Goal: Information Seeking & Learning: Learn about a topic

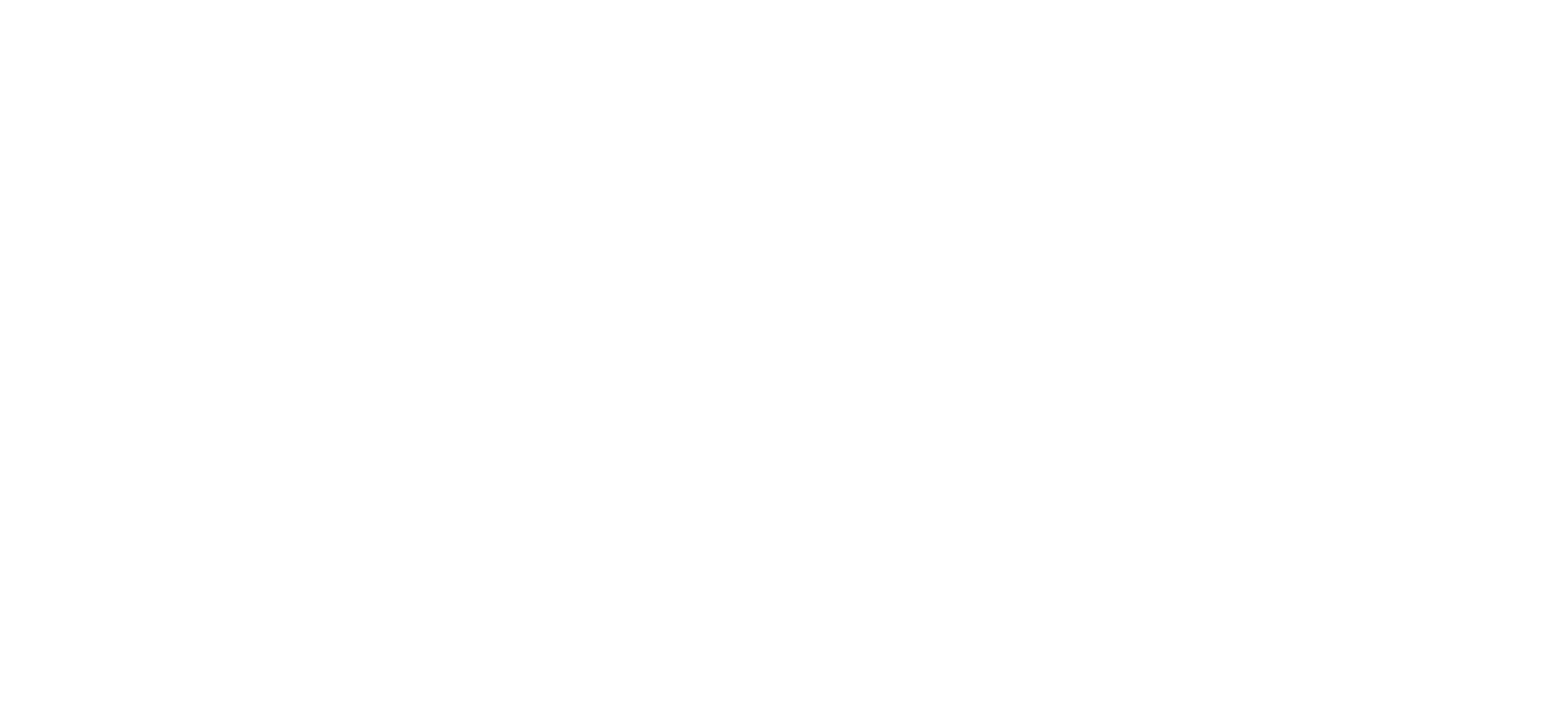
select select "Song"
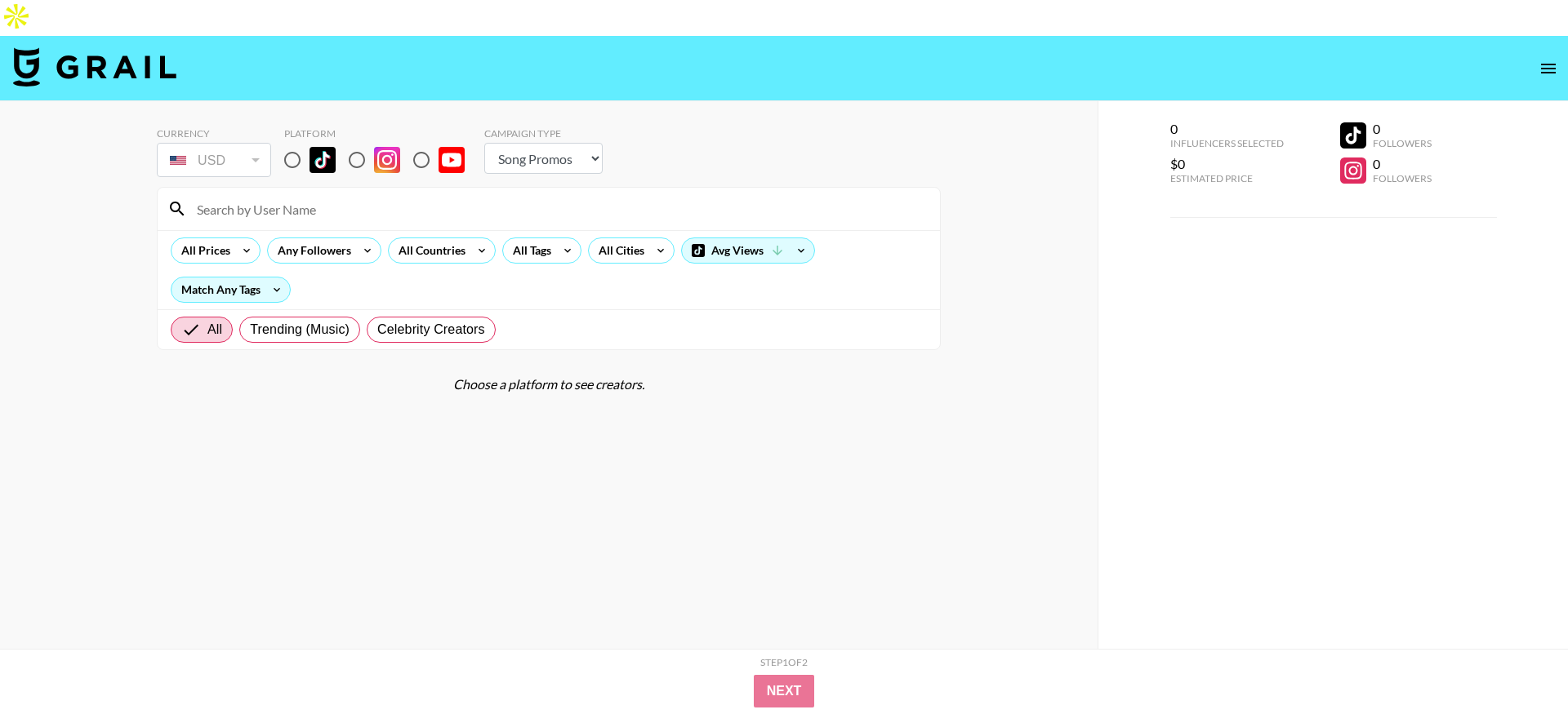
click at [424, 196] on input at bounding box center [559, 209] width 743 height 26
drag, startPoint x: 293, startPoint y: 127, endPoint x: 298, endPoint y: 142, distance: 15.8
click at [293, 142] on input "radio" at bounding box center [292, 159] width 34 height 34
radio input "true"
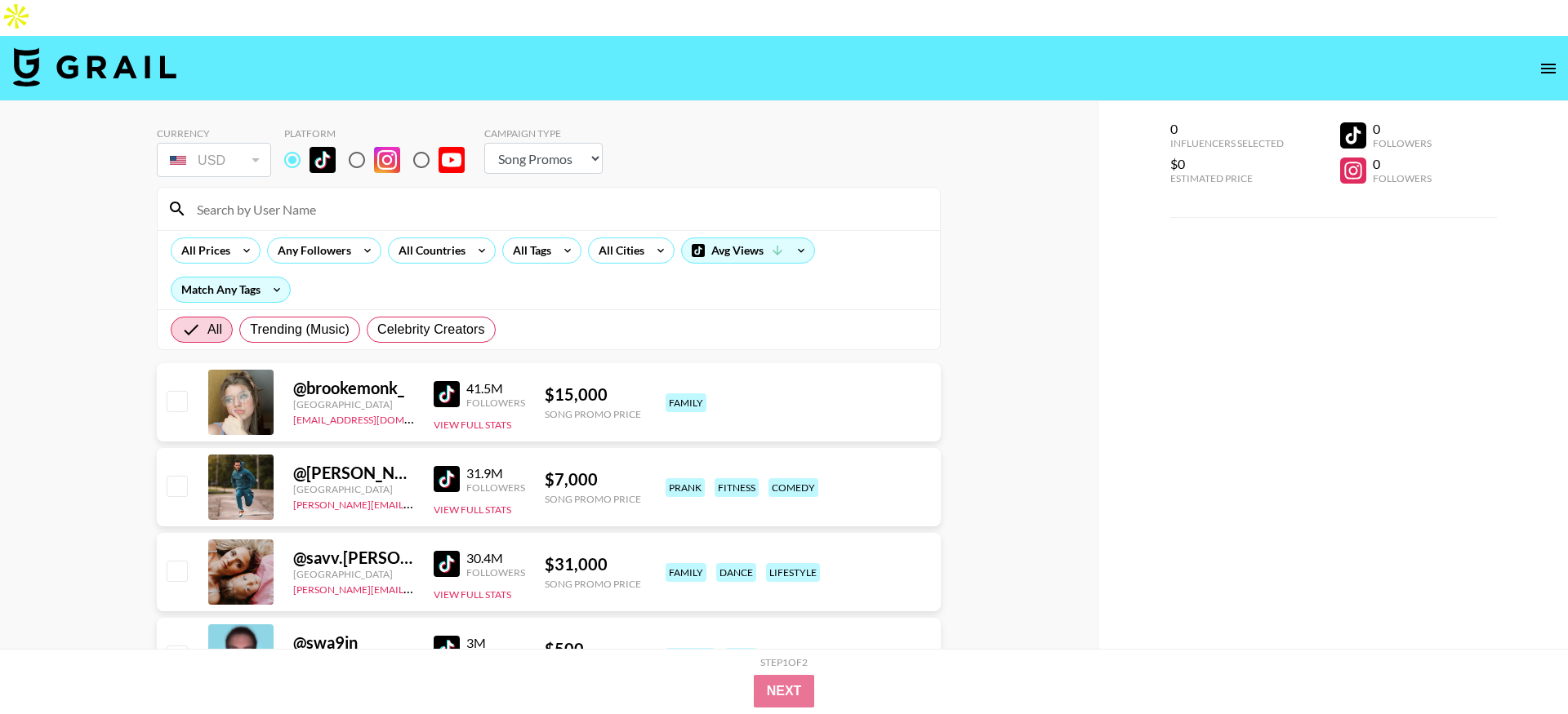
click at [307, 196] on input at bounding box center [559, 209] width 743 height 26
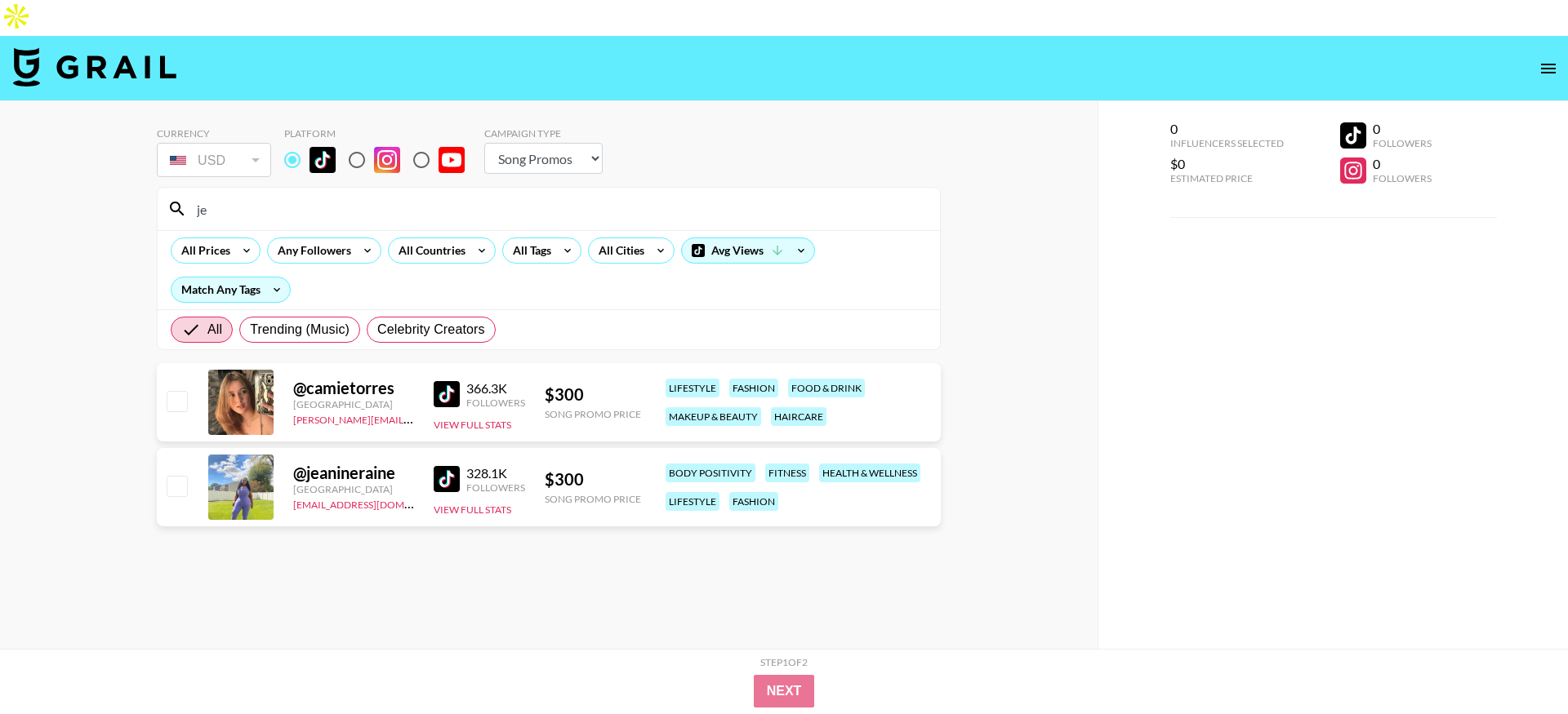
type input "j"
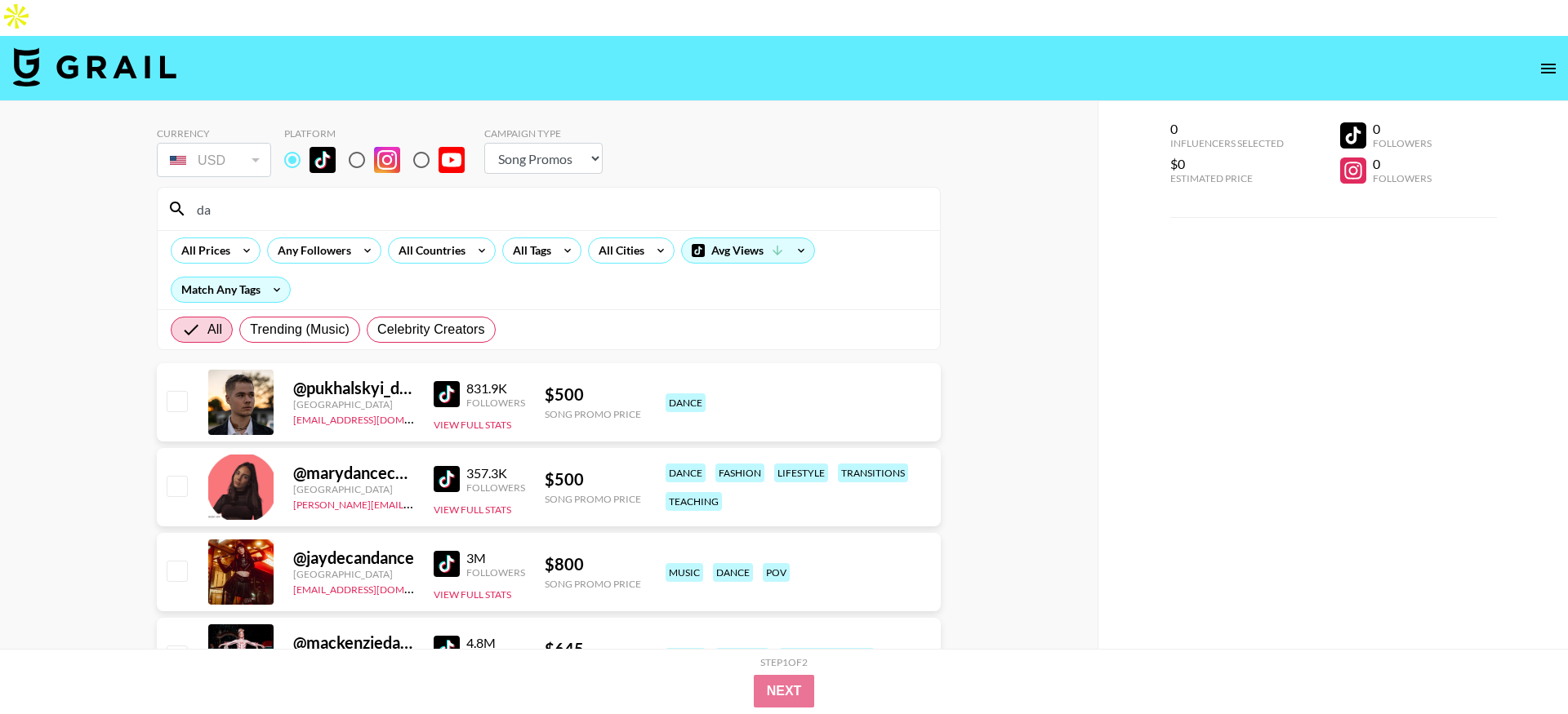
type input "d"
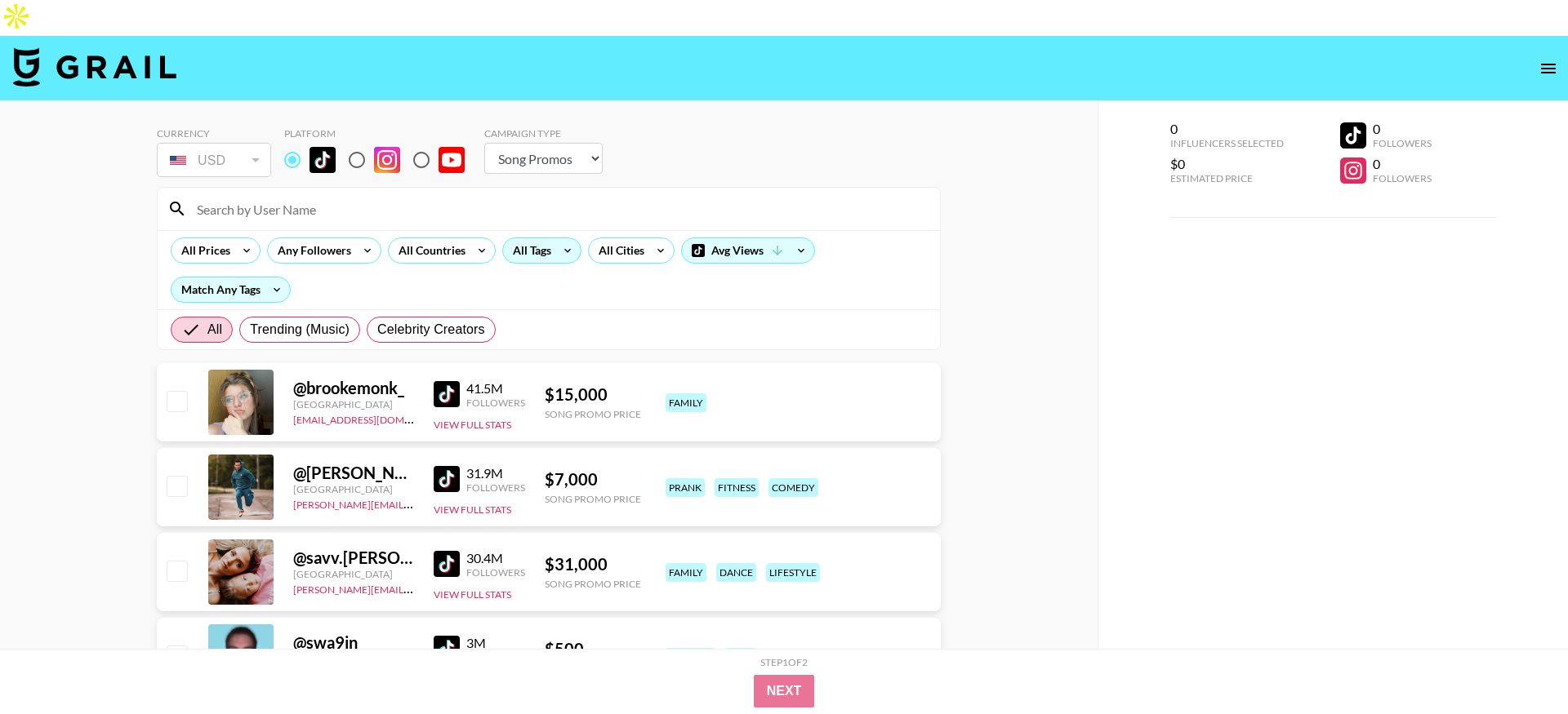
click at [502, 238] on div "All Tags" at bounding box center [542, 251] width 79 height 26
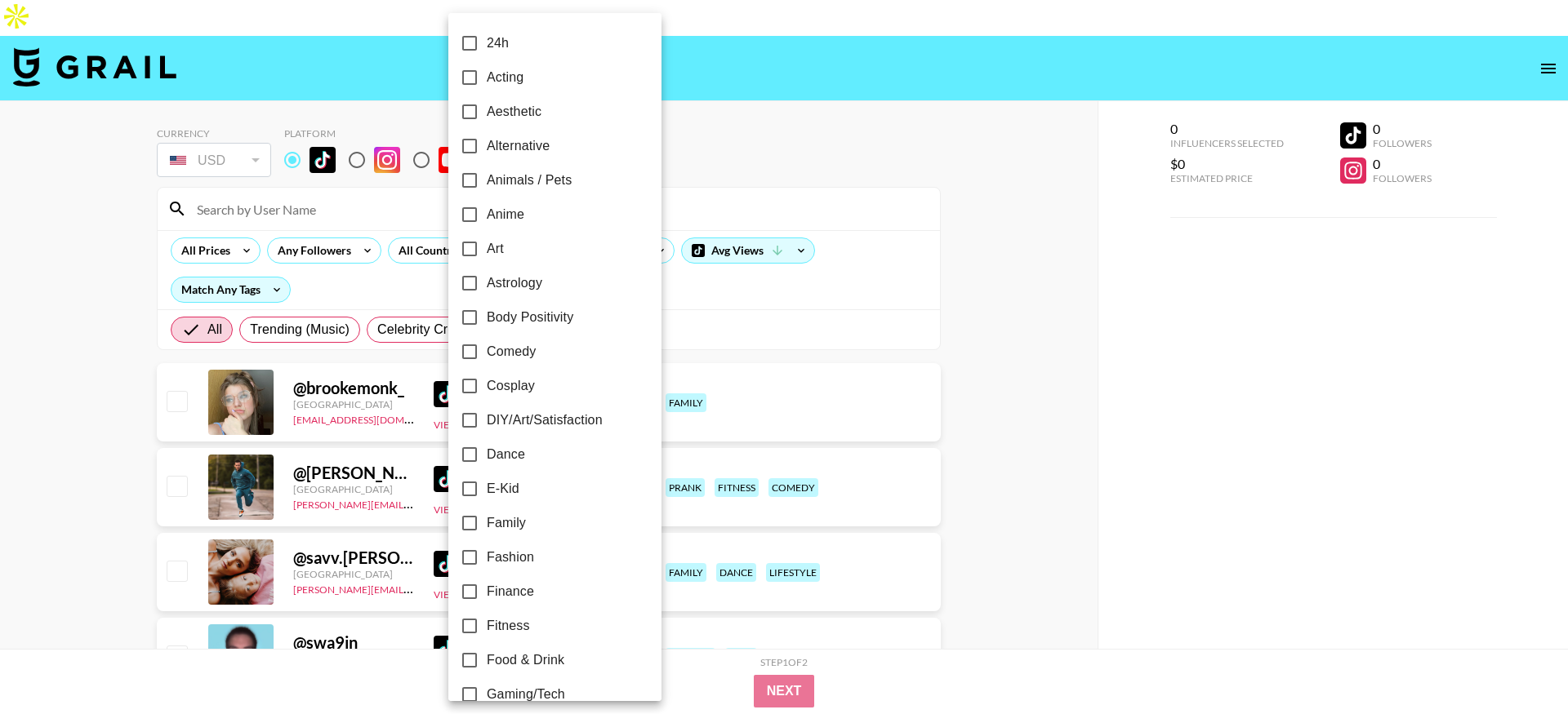
click at [491, 453] on span "Dance" at bounding box center [506, 455] width 39 height 20
click at [470, 455] on input "Dance" at bounding box center [469, 455] width 34 height 34
checkbox input "true"
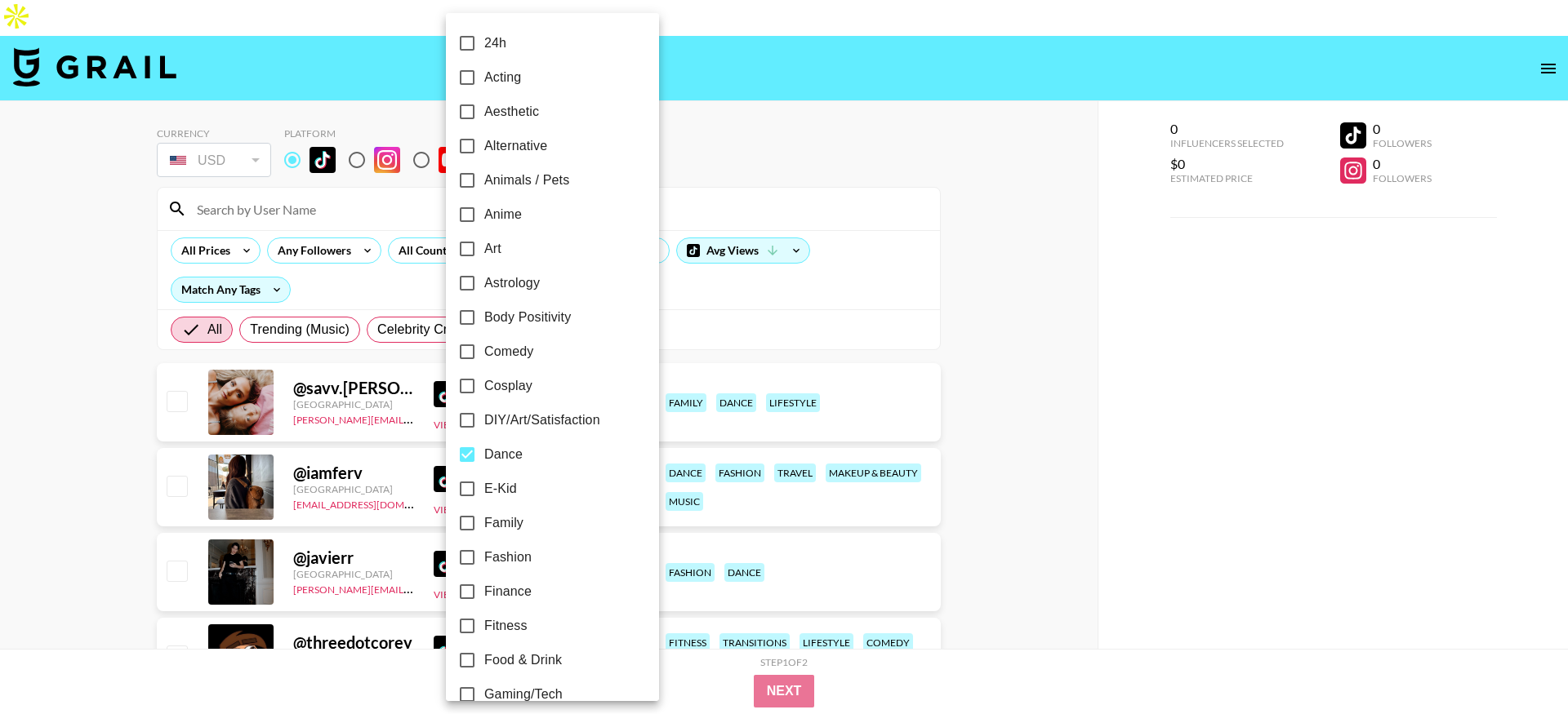
click at [756, 269] on div at bounding box center [784, 357] width 1568 height 714
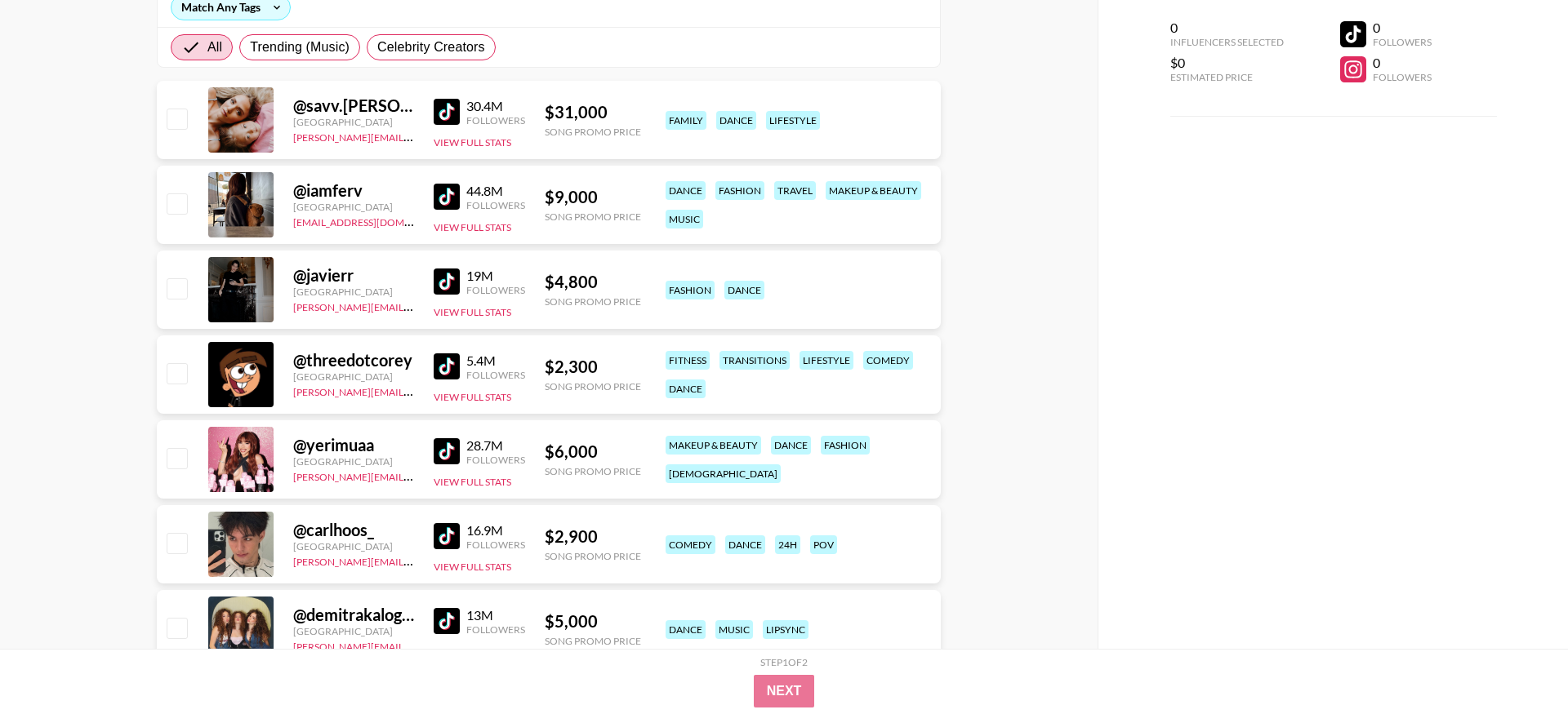
scroll to position [283, 0]
click at [474, 390] on button "View Full Stats" at bounding box center [473, 396] width 77 height 12
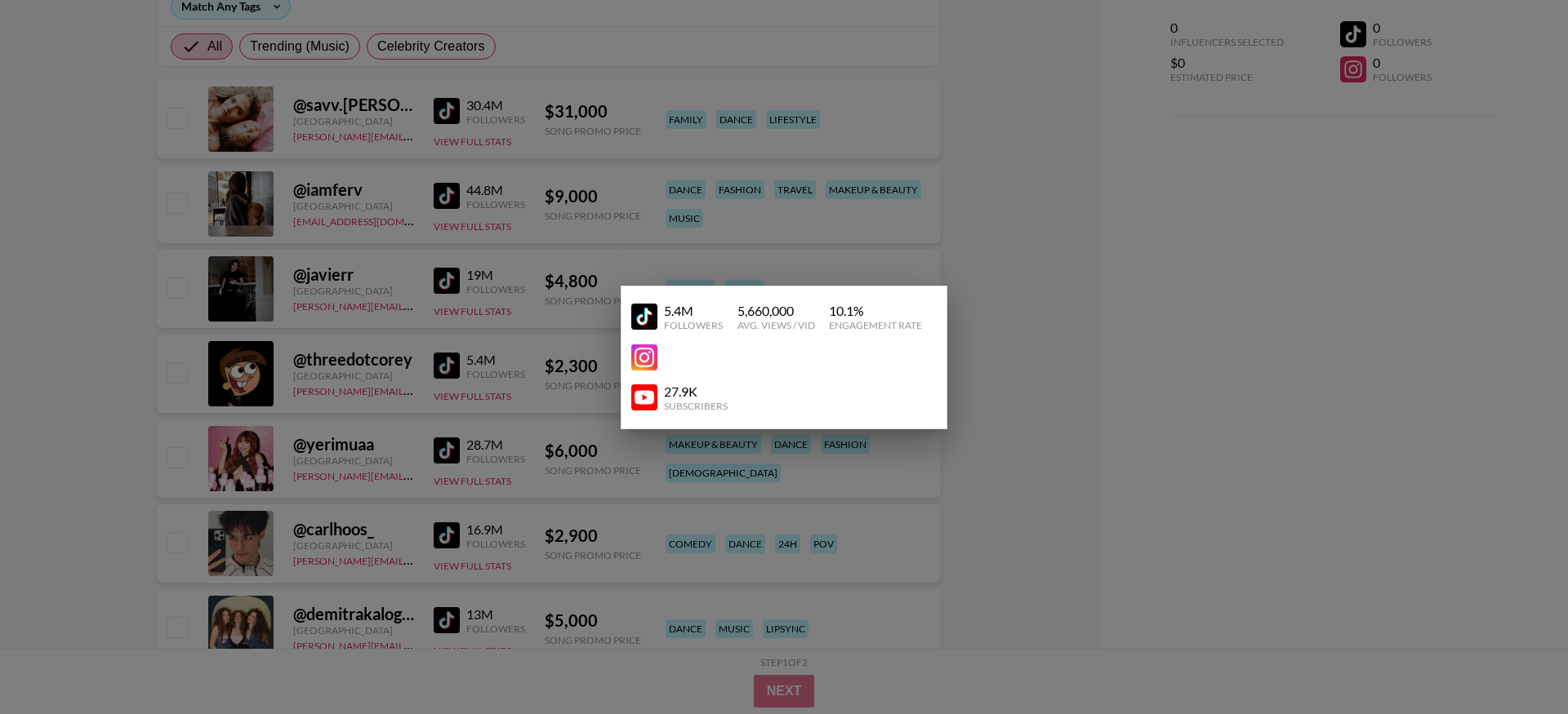
click at [643, 309] on img at bounding box center [644, 317] width 26 height 26
click at [510, 255] on div at bounding box center [784, 357] width 1568 height 714
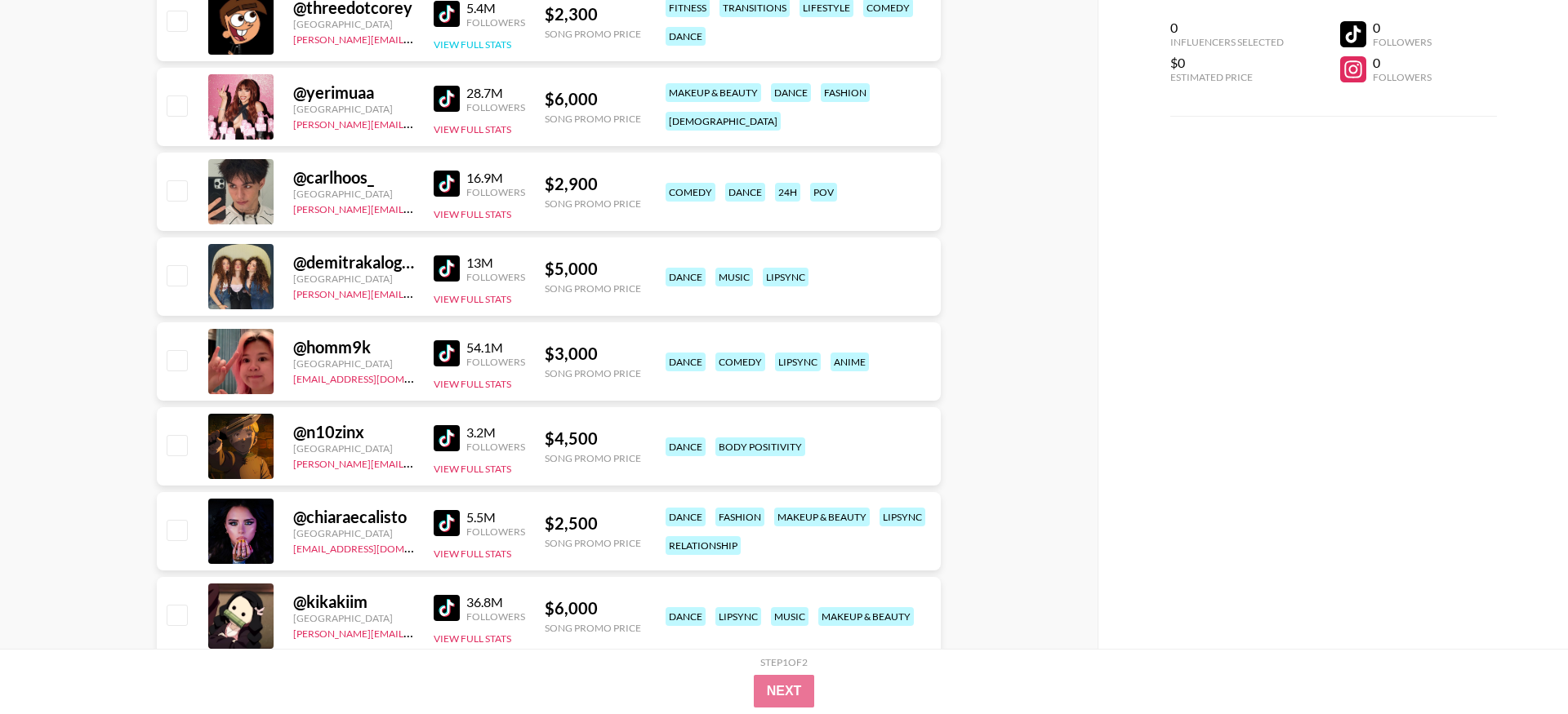
scroll to position [655, 0]
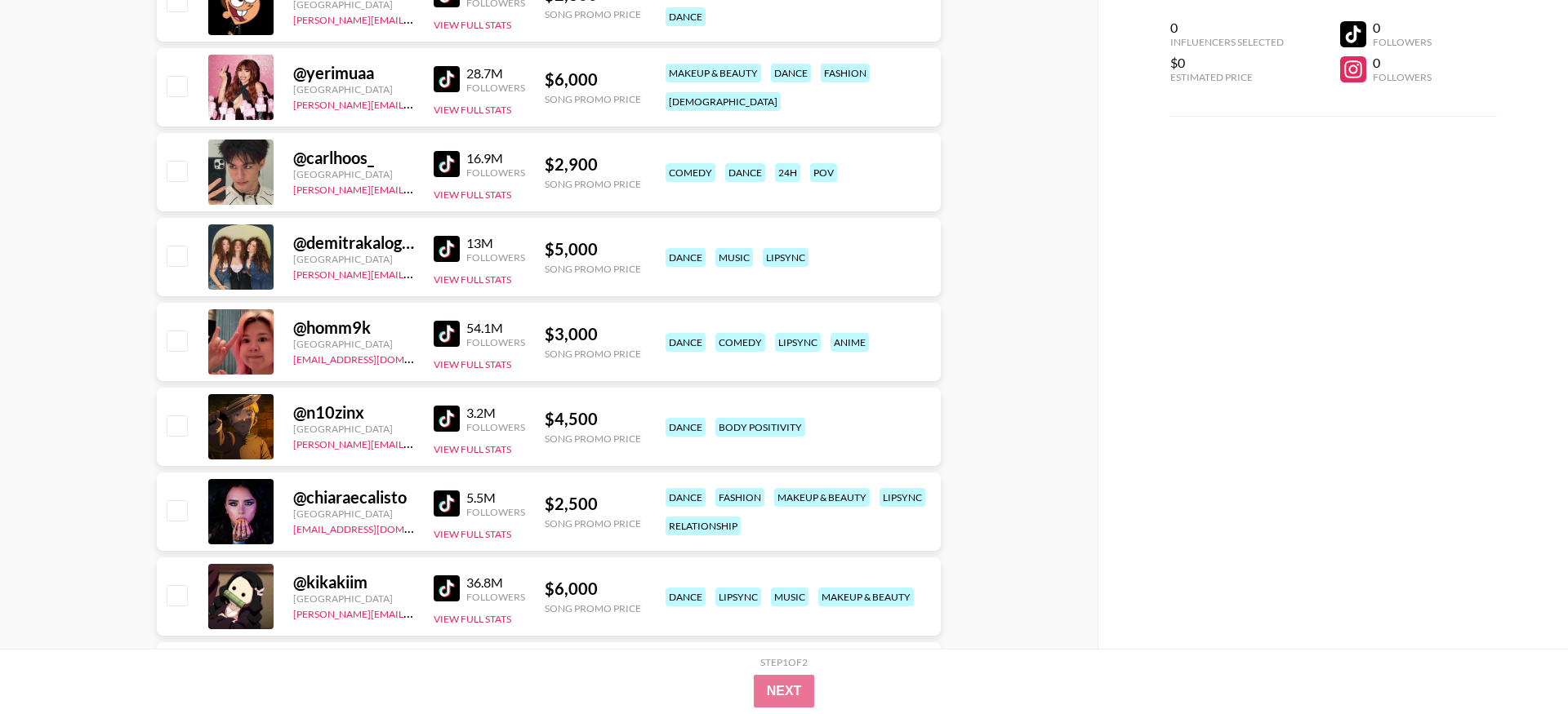
click at [868, 347] on div "@ homm9k Kazakhstan [EMAIL_ADDRESS][DOMAIN_NAME] 54.1M Followers View Full Stat…" at bounding box center [548, 345] width 784 height 85
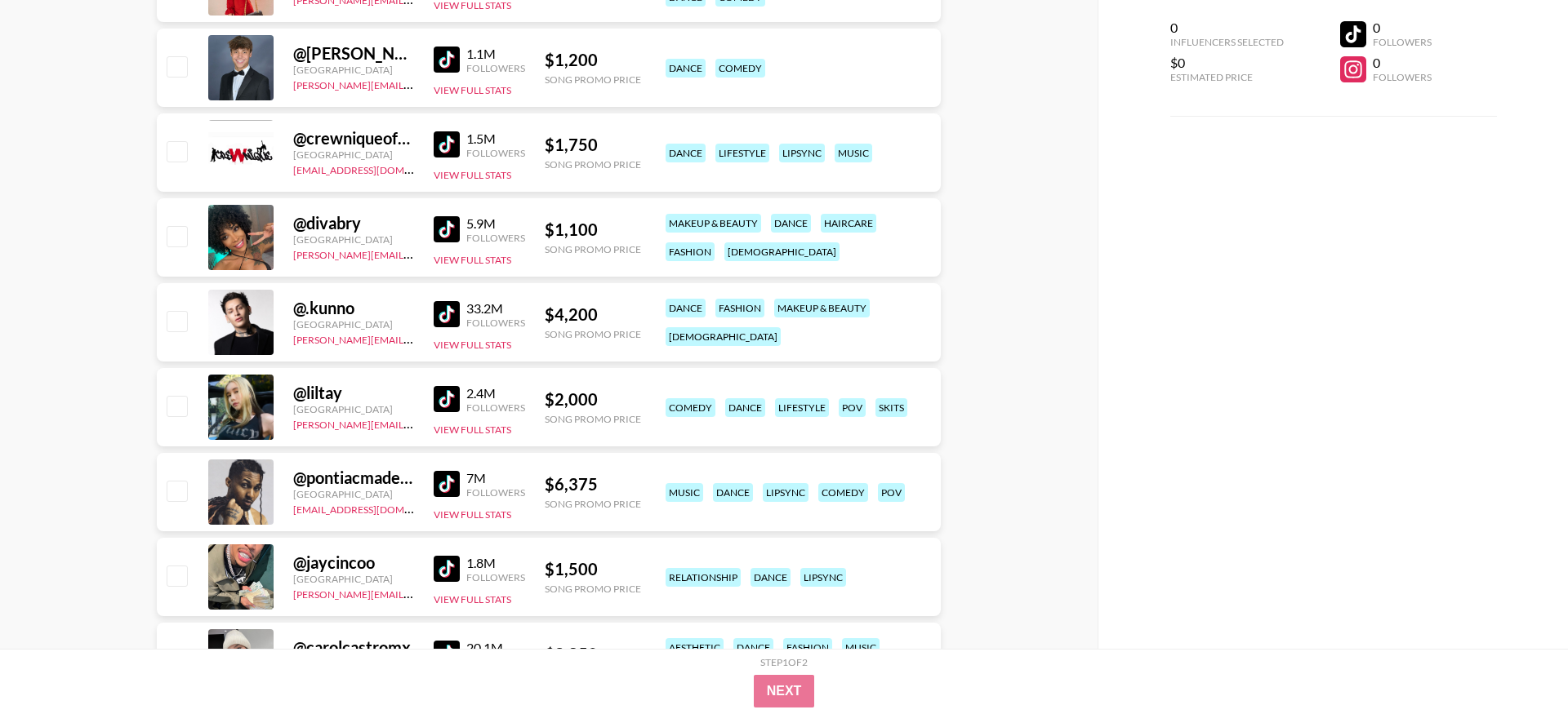
scroll to position [1810, 0]
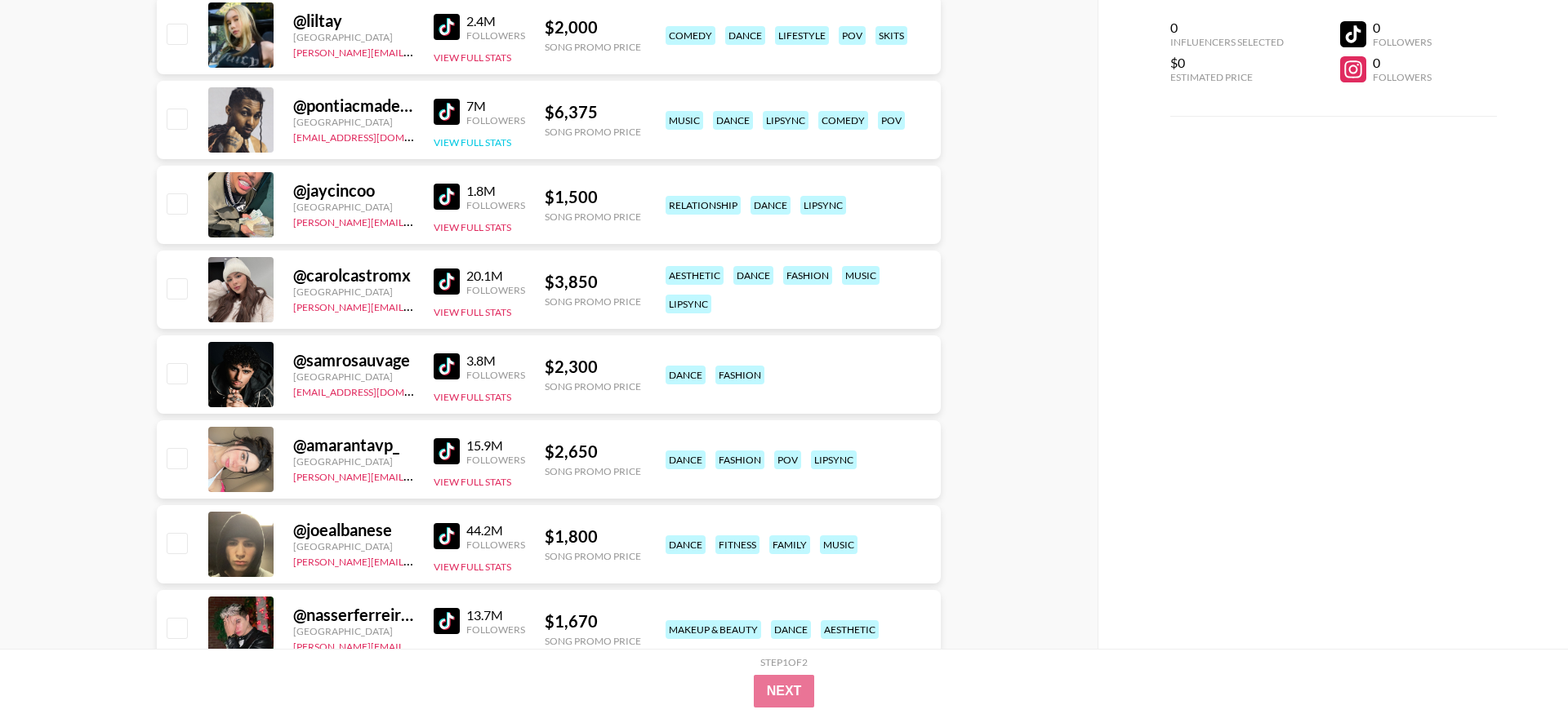
click at [505, 137] on button "View Full Stats" at bounding box center [473, 142] width 77 height 12
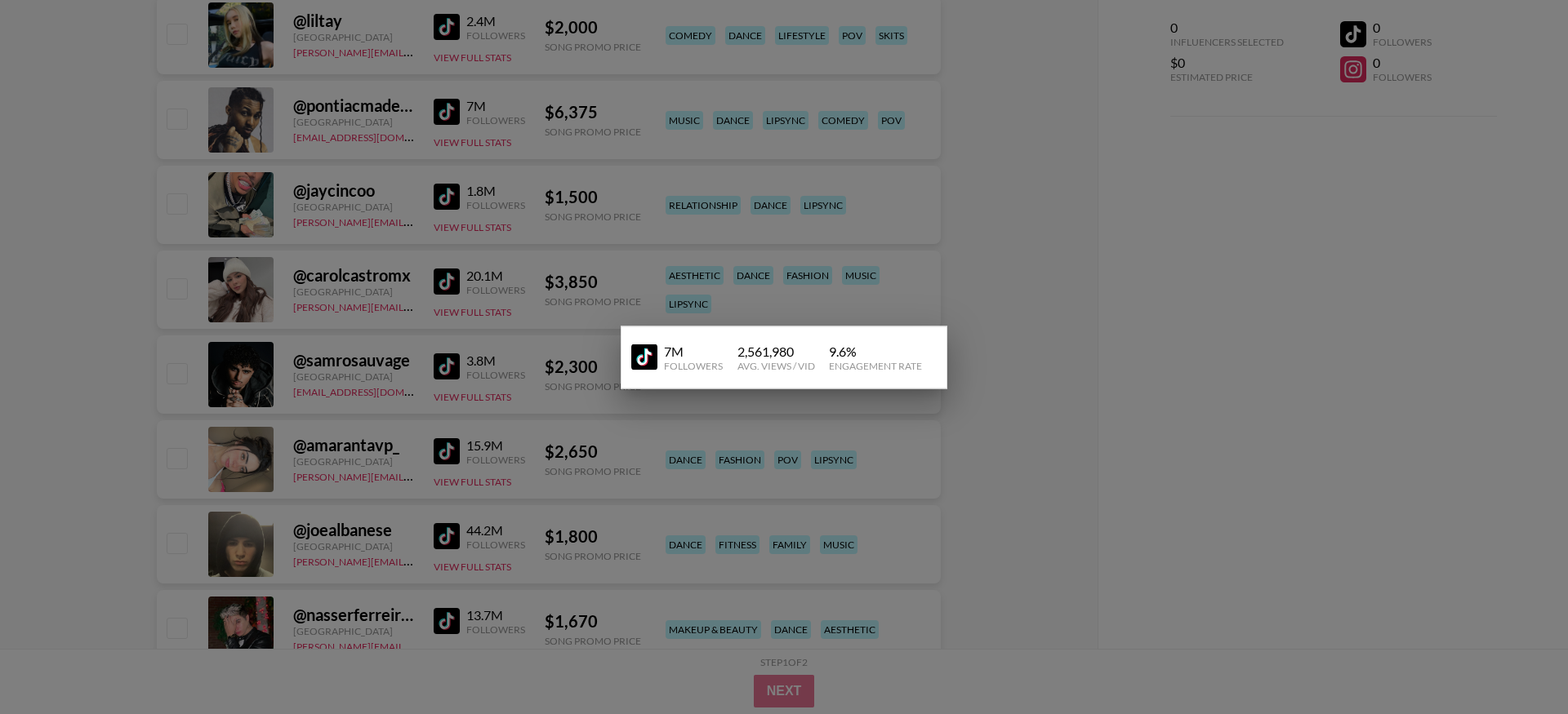
click at [1107, 212] on div at bounding box center [784, 357] width 1568 height 714
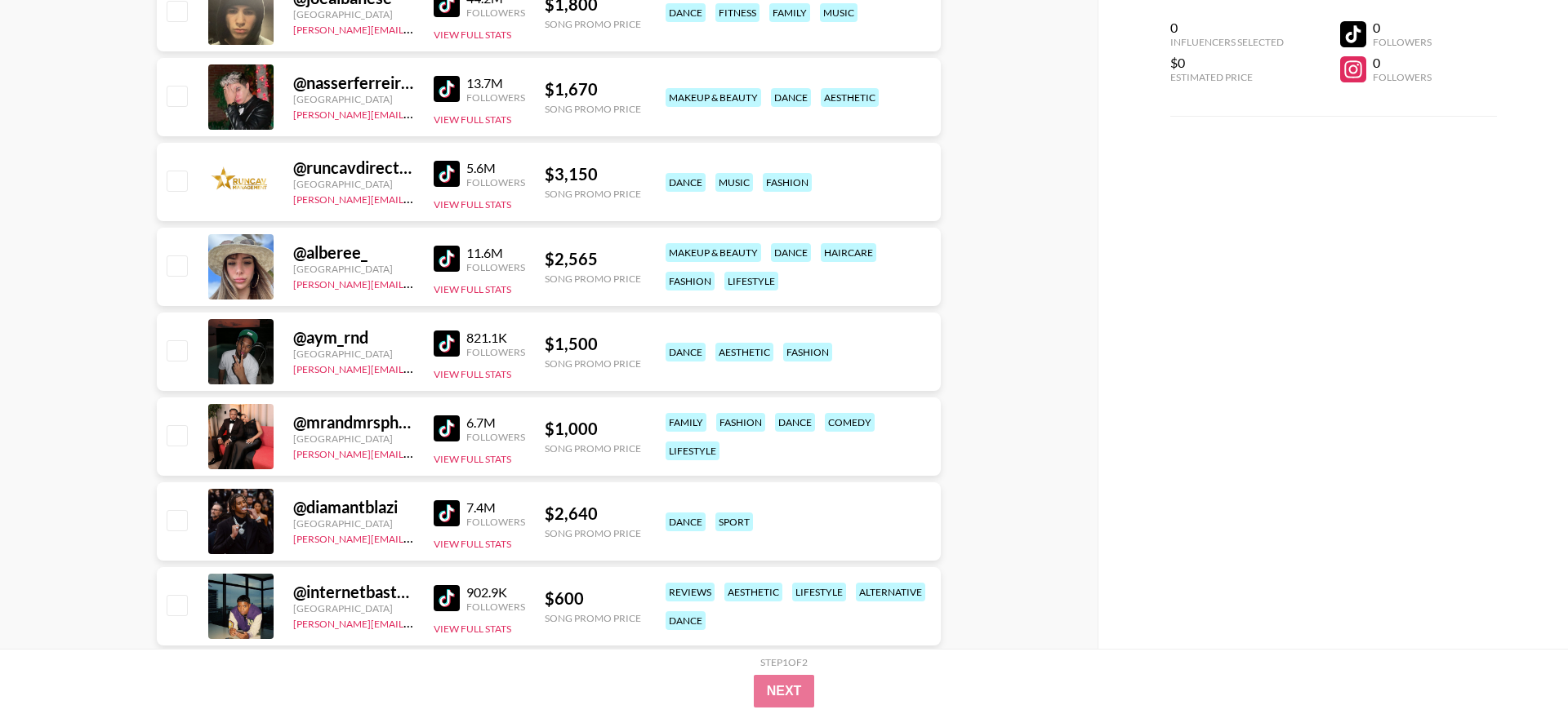
scroll to position [2348, 0]
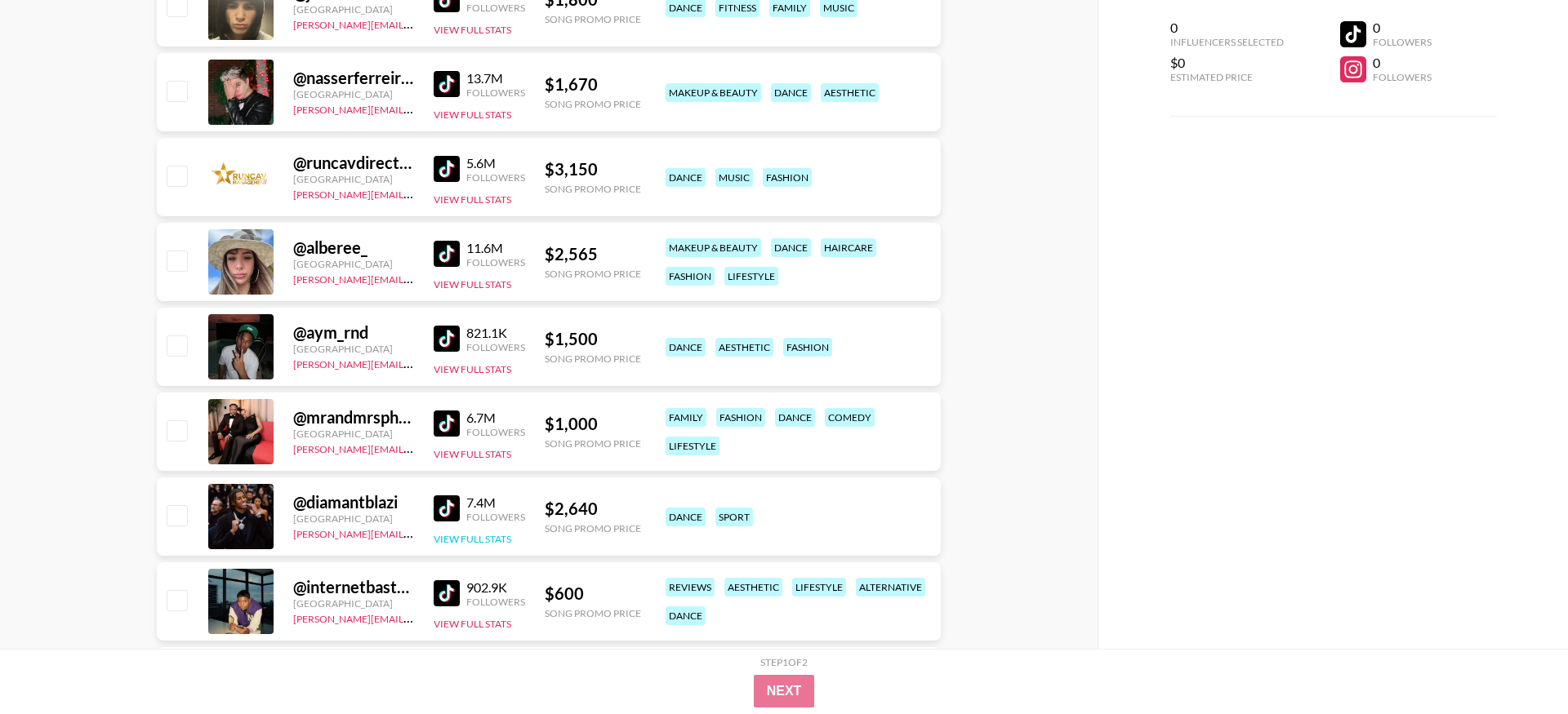
click at [476, 533] on button "View Full Stats" at bounding box center [473, 539] width 77 height 12
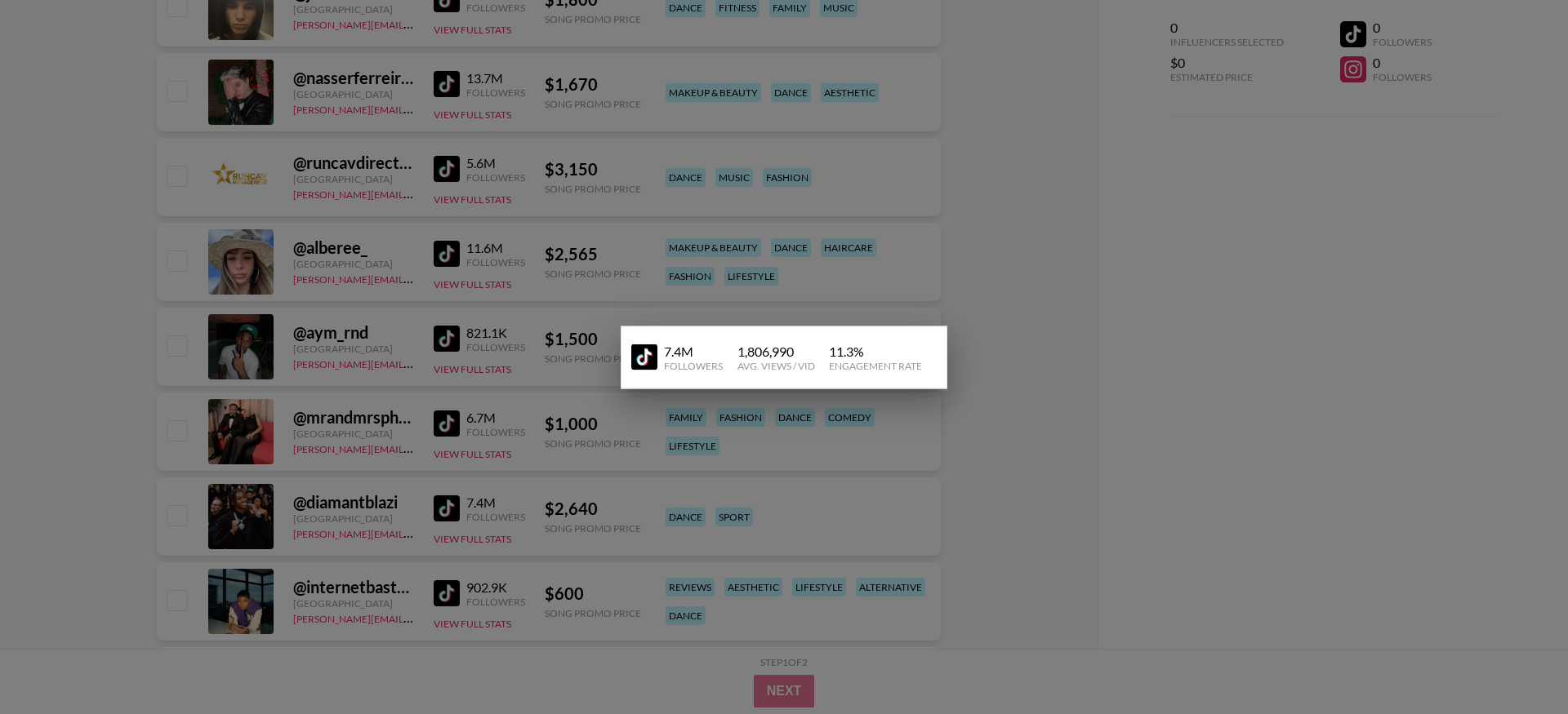
click at [42, 397] on div at bounding box center [784, 357] width 1568 height 714
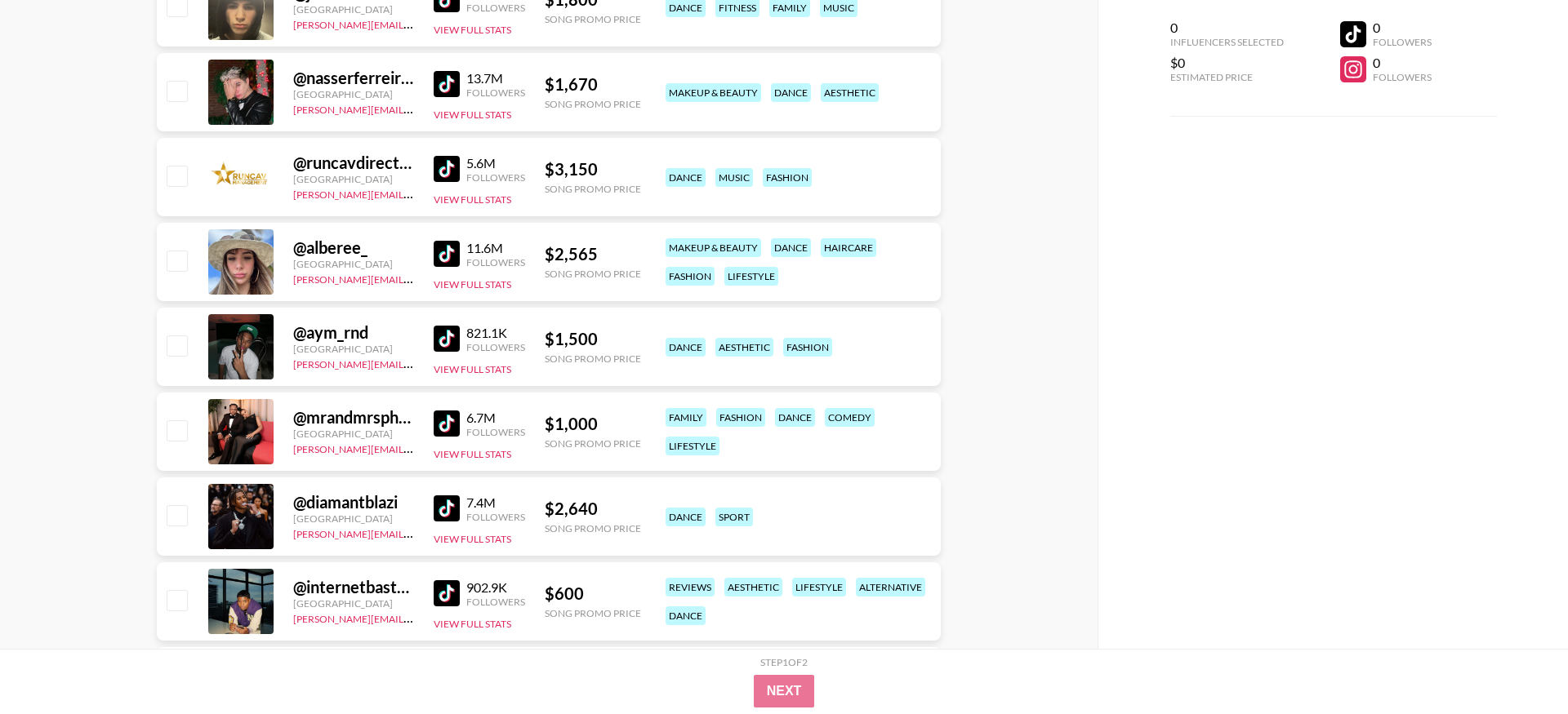
scroll to position [2345, 0]
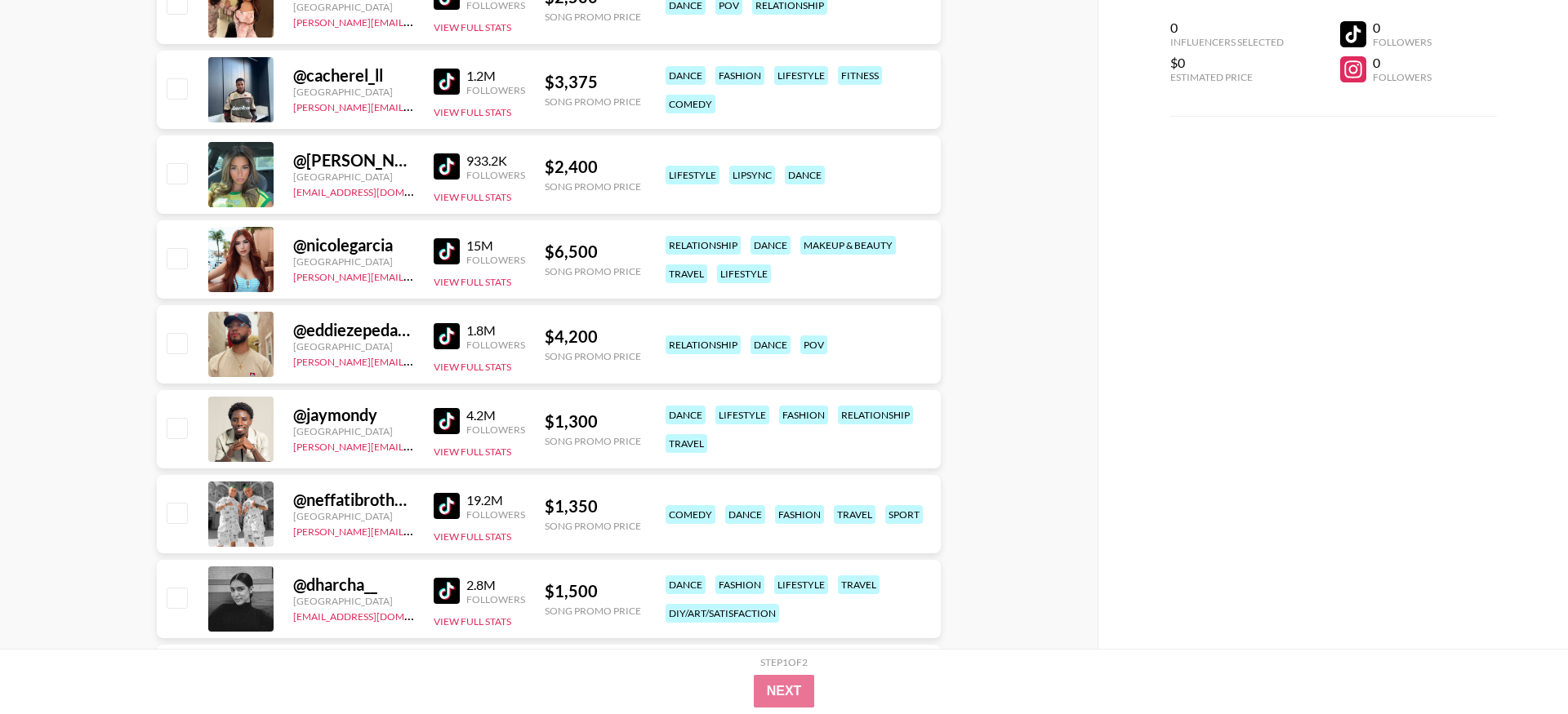
scroll to position [3817, 0]
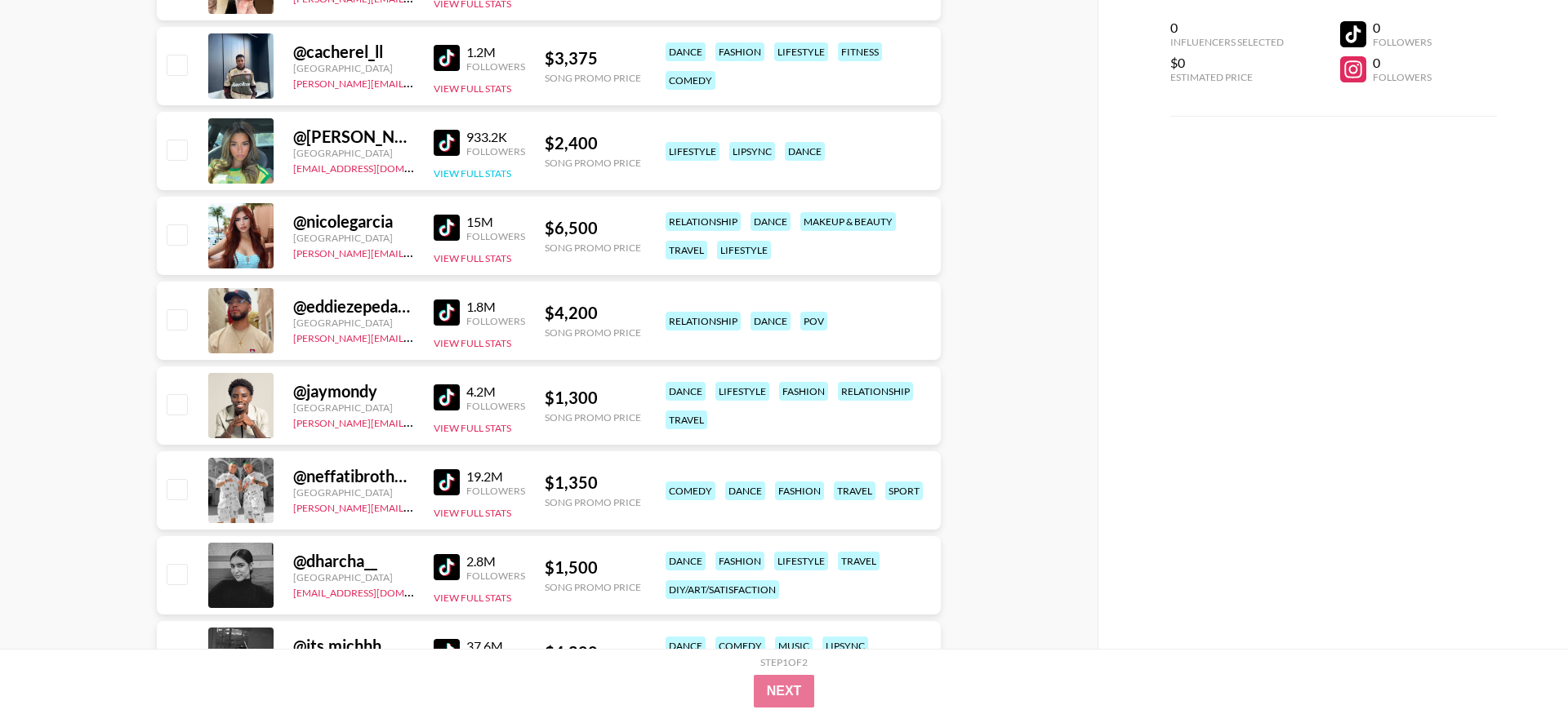
click at [485, 167] on button "View Full Stats" at bounding box center [473, 173] width 77 height 12
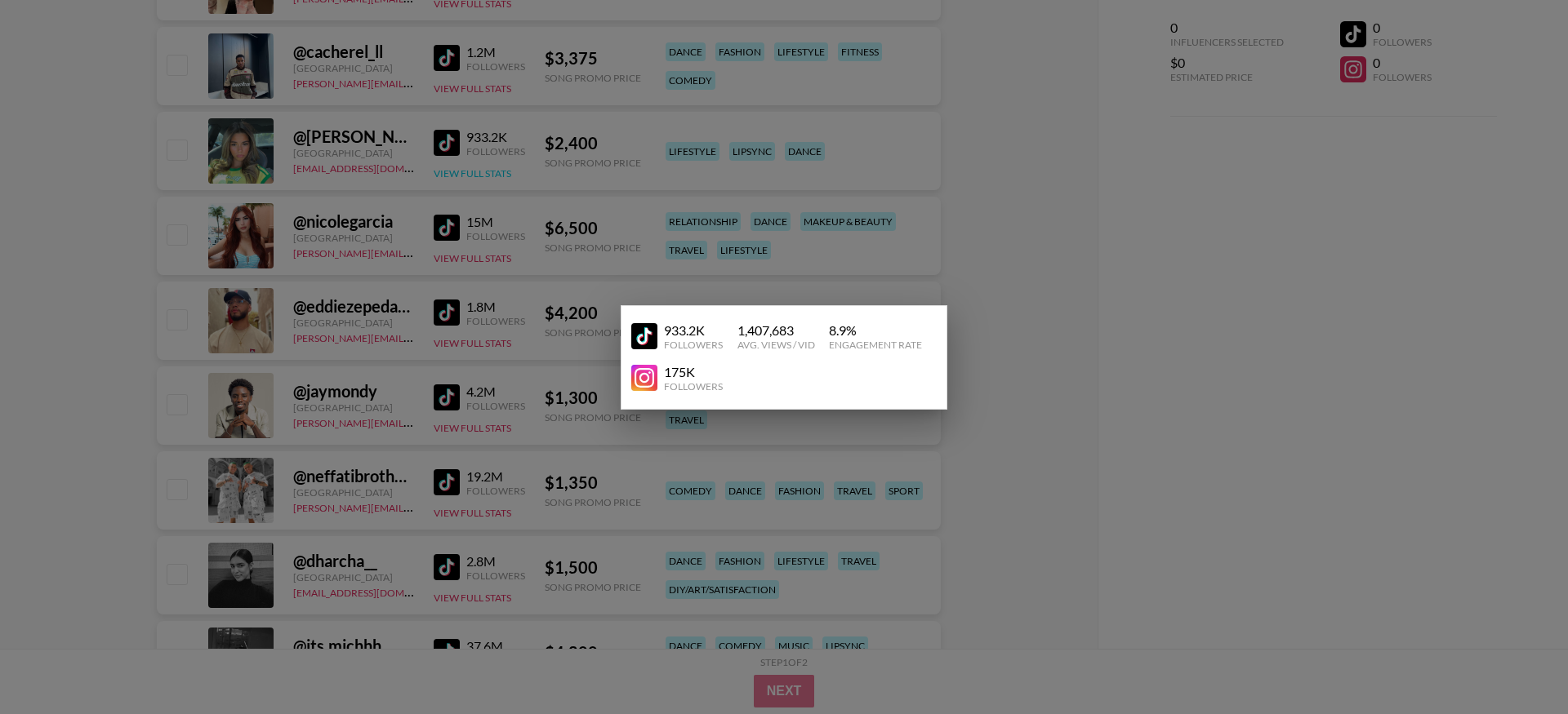
click at [485, 140] on div at bounding box center [784, 357] width 1568 height 714
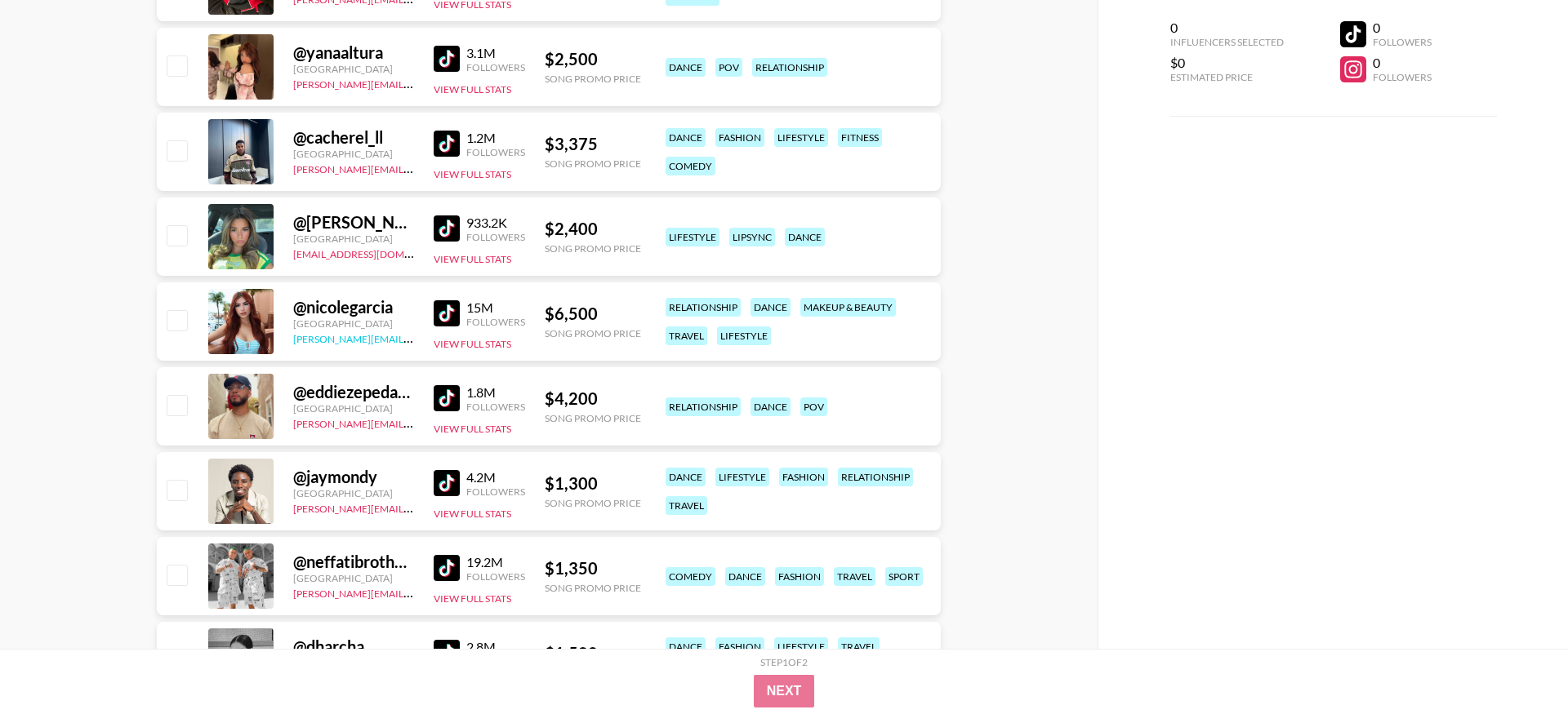
scroll to position [3733, 0]
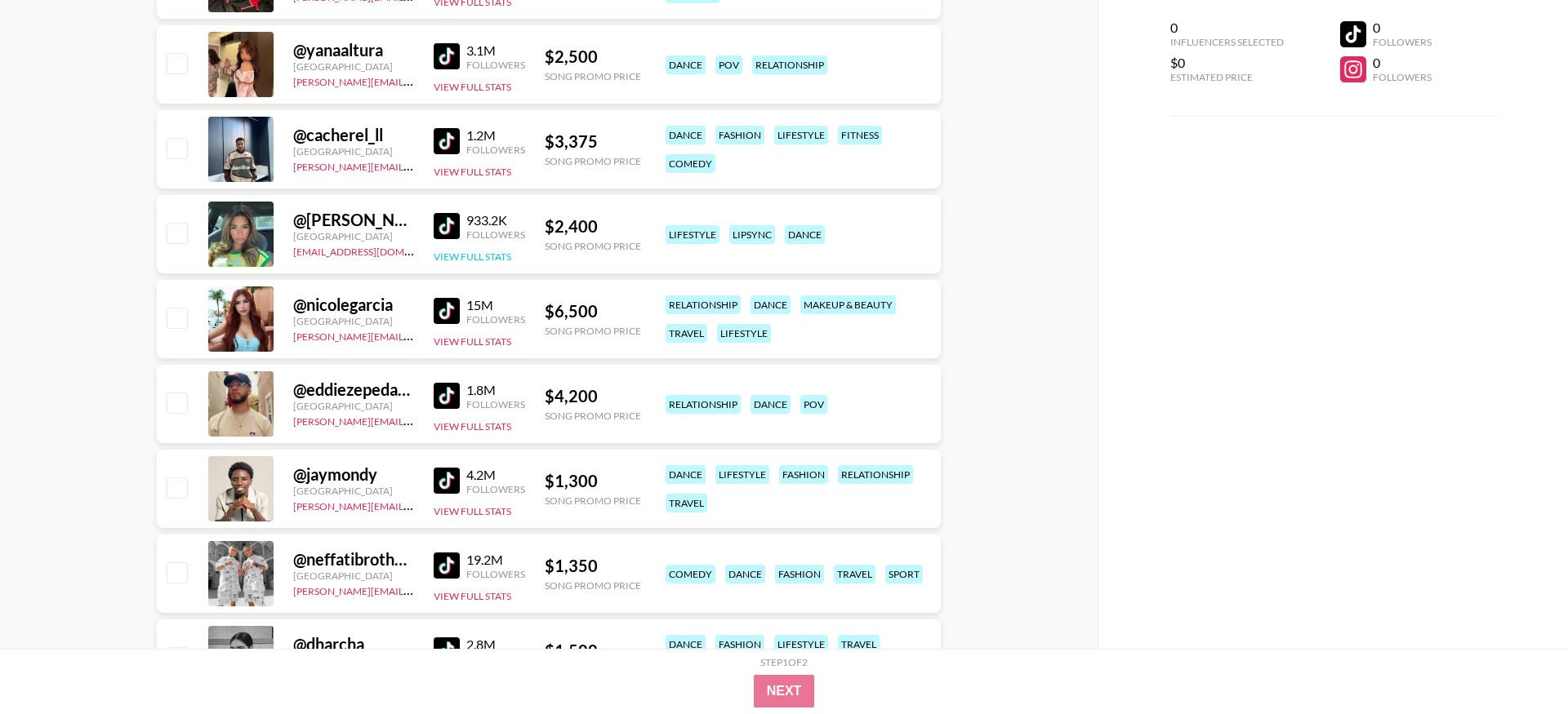
click at [443, 251] on button "View Full Stats" at bounding box center [473, 257] width 77 height 12
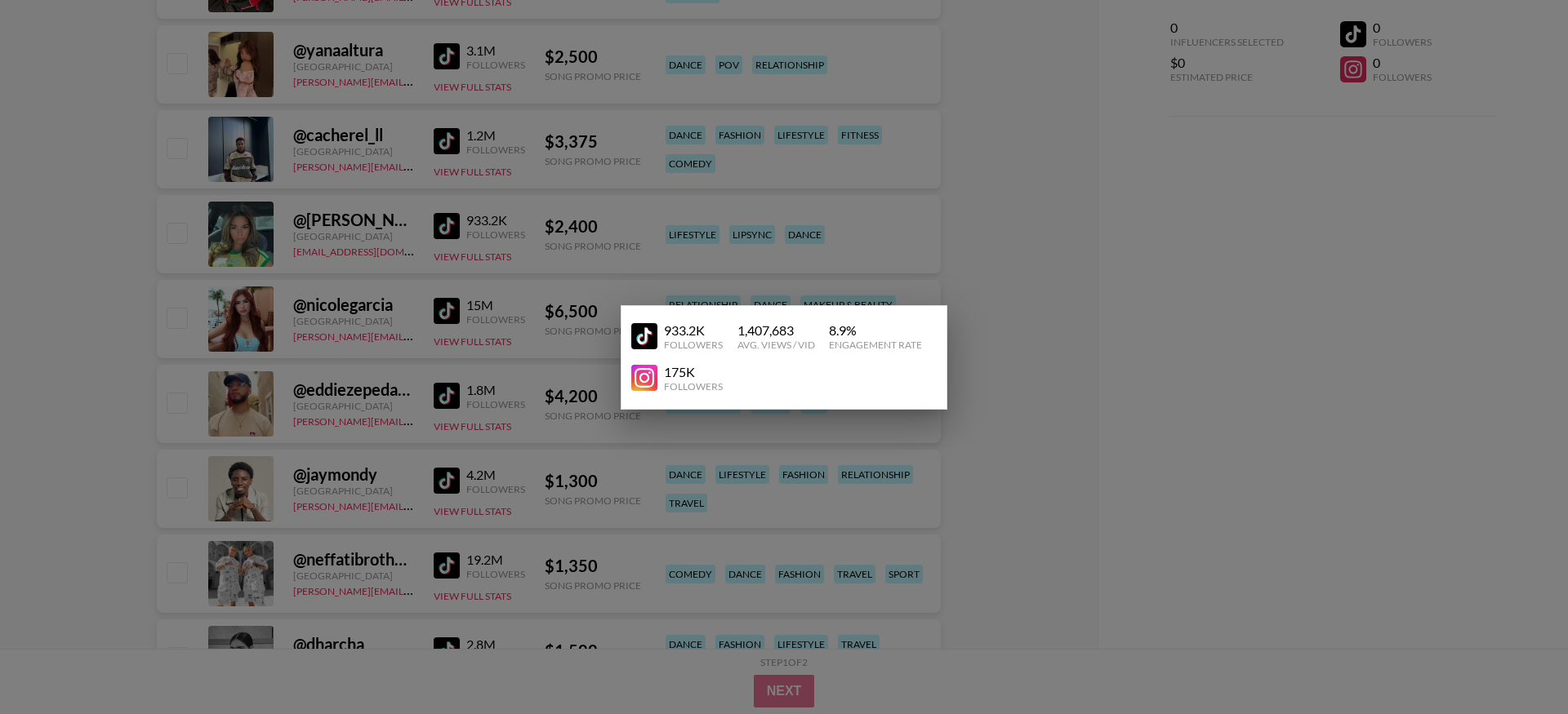
click at [442, 221] on div at bounding box center [784, 357] width 1568 height 714
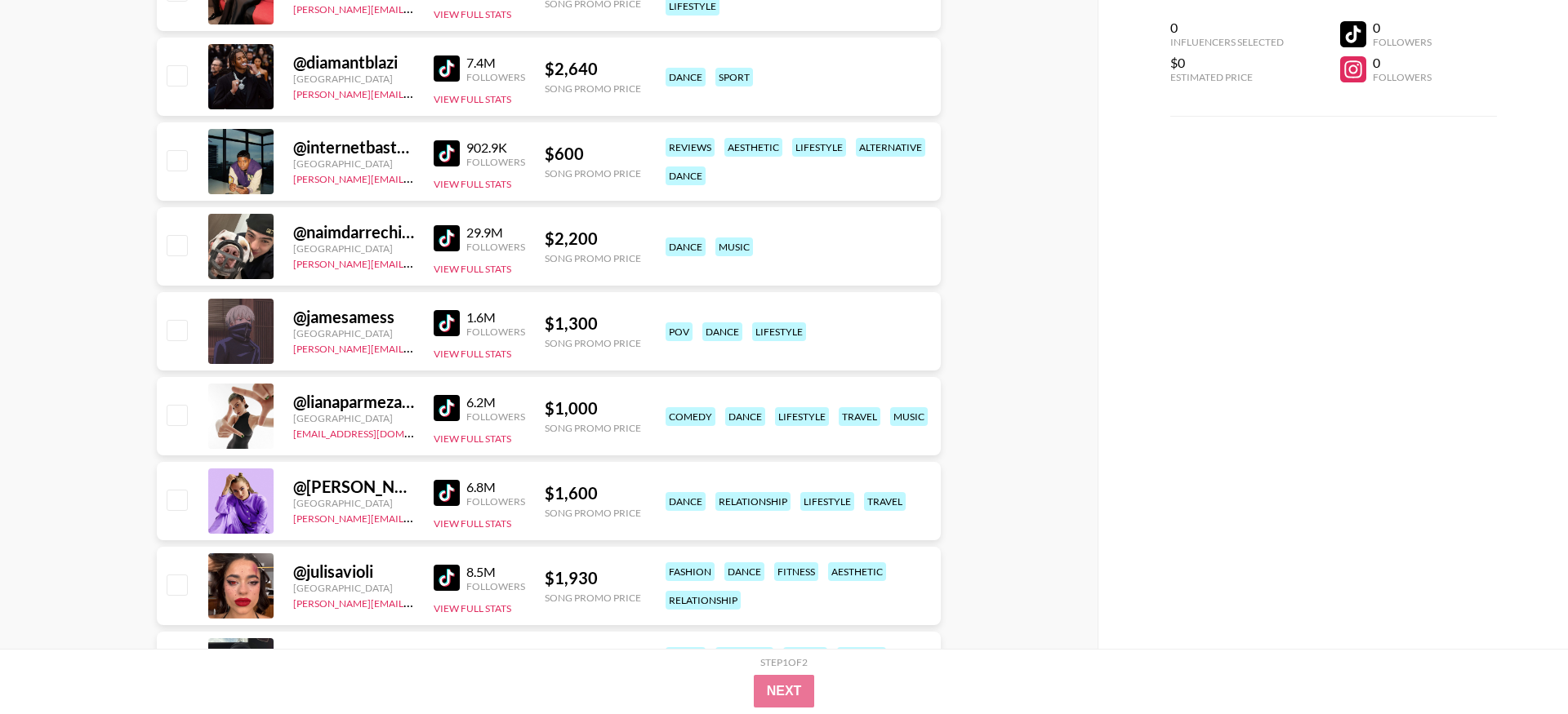
scroll to position [2786, 0]
click at [446, 141] on img at bounding box center [447, 155] width 26 height 26
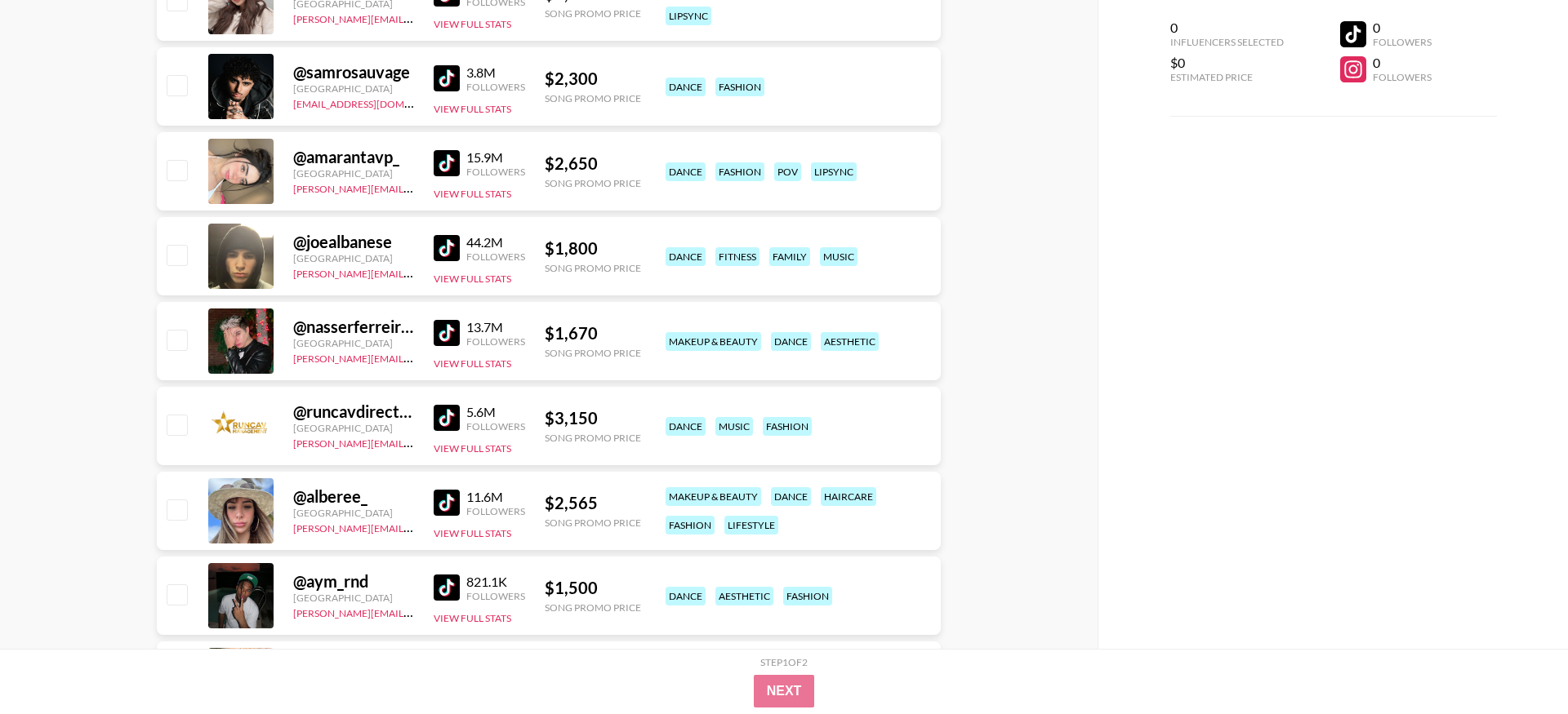
scroll to position [1409, 0]
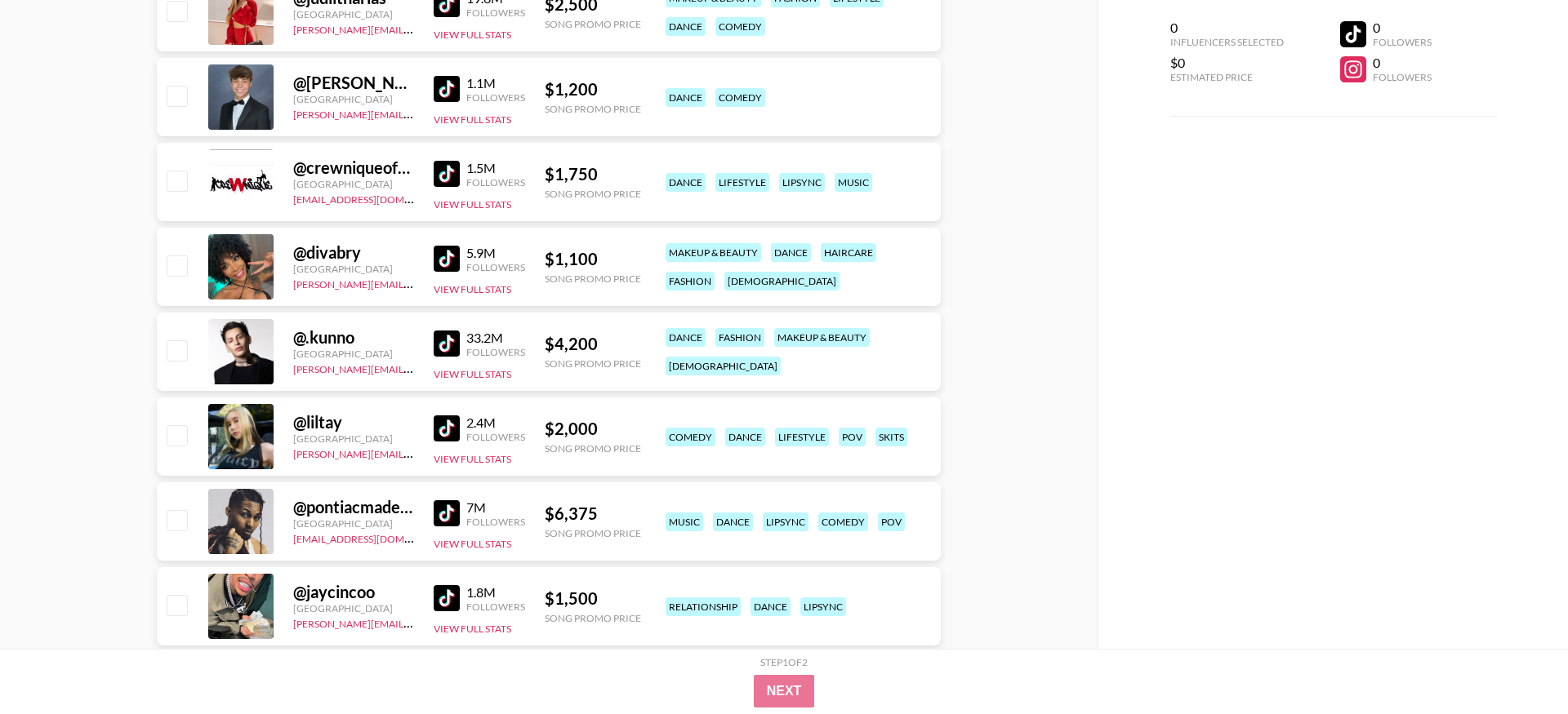
click at [449, 245] on img at bounding box center [447, 258] width 26 height 26
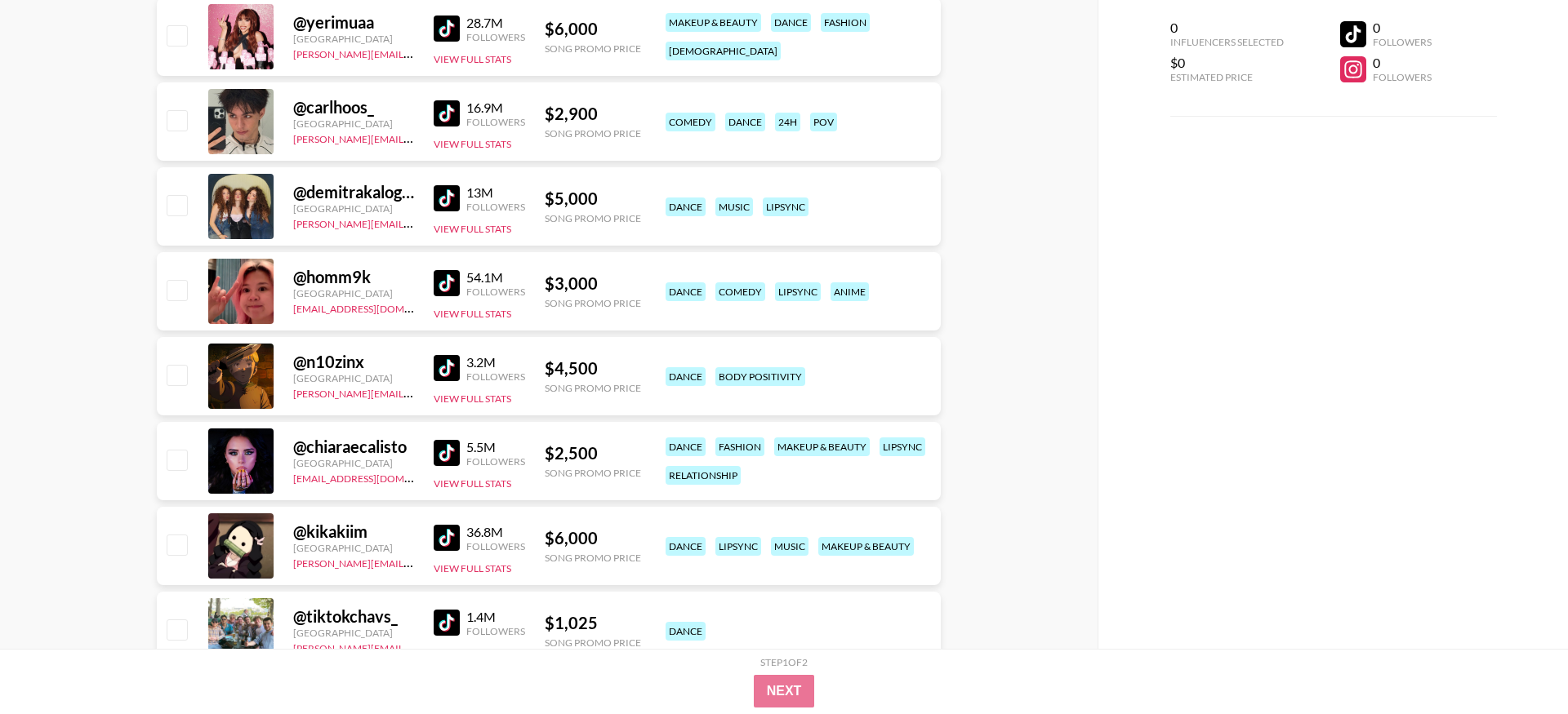
scroll to position [0, 0]
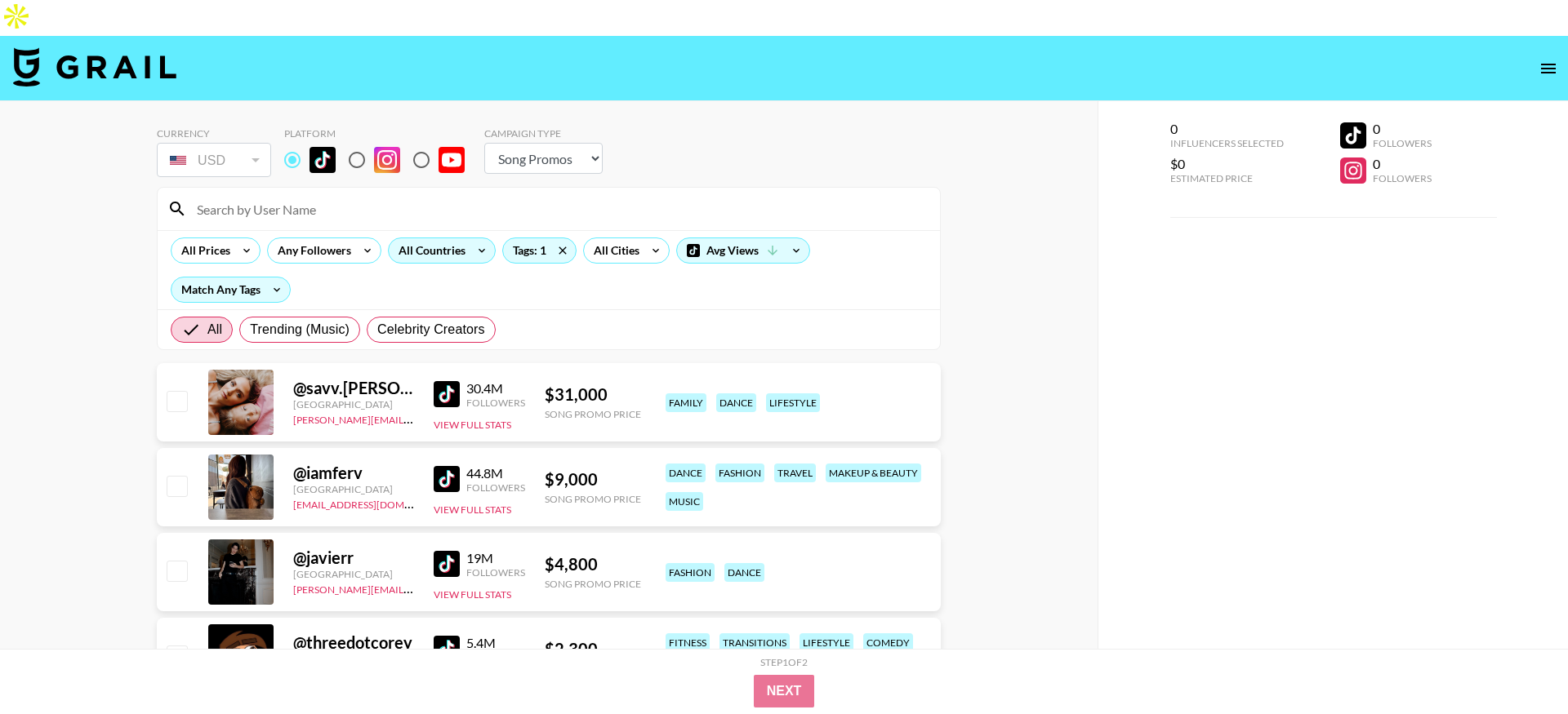
click at [421, 239] on div "All Countries" at bounding box center [428, 251] width 80 height 25
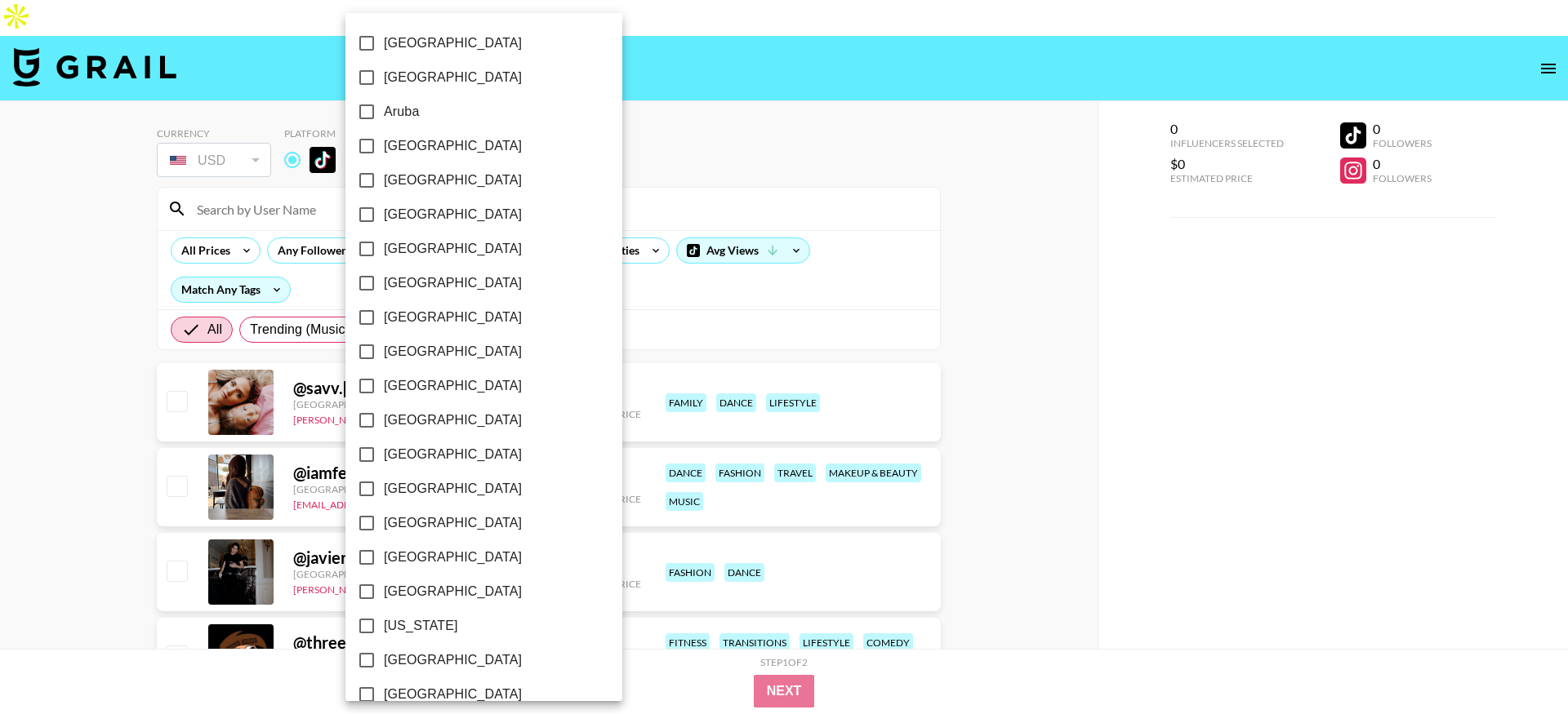
scroll to position [1189, 0]
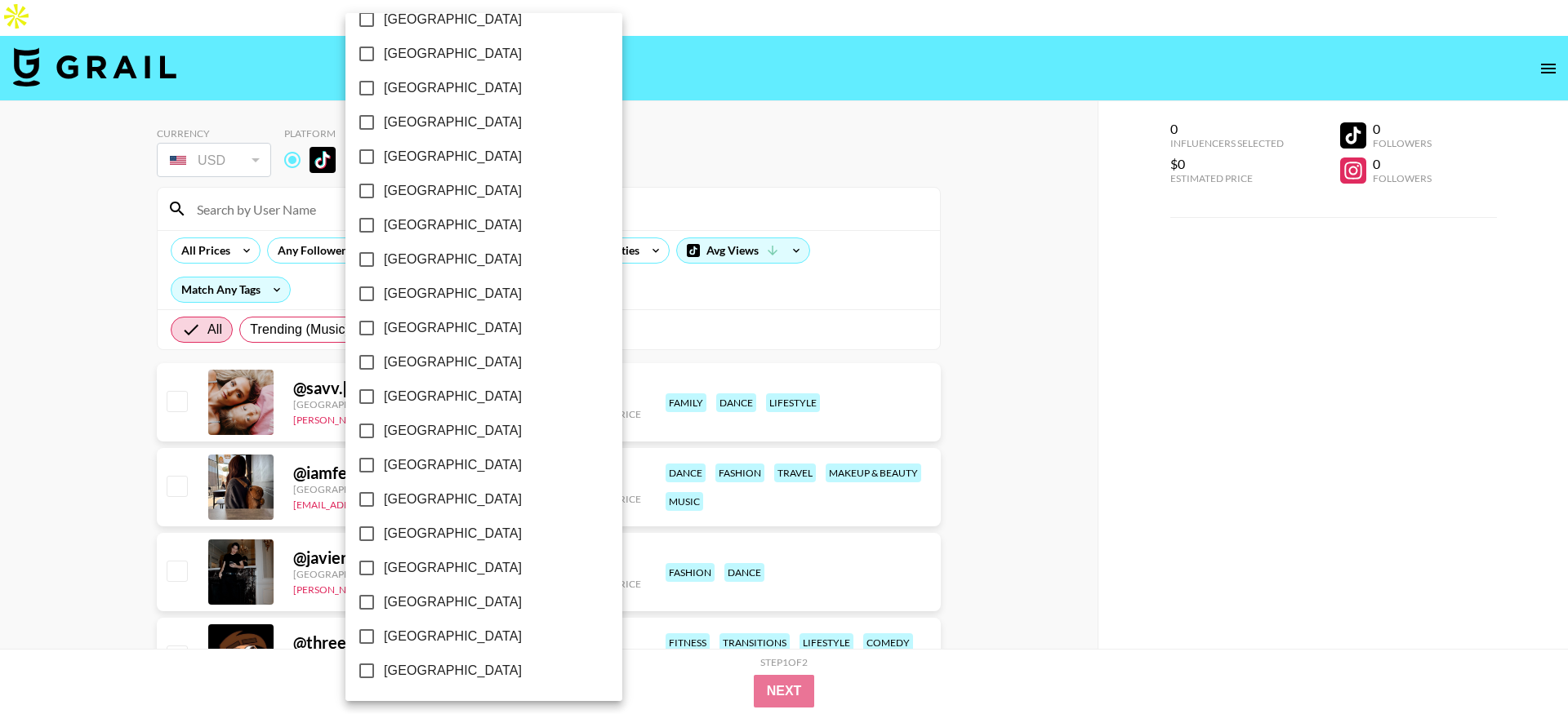
click at [440, 635] on span "[GEOGRAPHIC_DATA]" at bounding box center [453, 637] width 138 height 20
click at [384, 635] on input "[GEOGRAPHIC_DATA]" at bounding box center [366, 637] width 34 height 34
checkbox input "true"
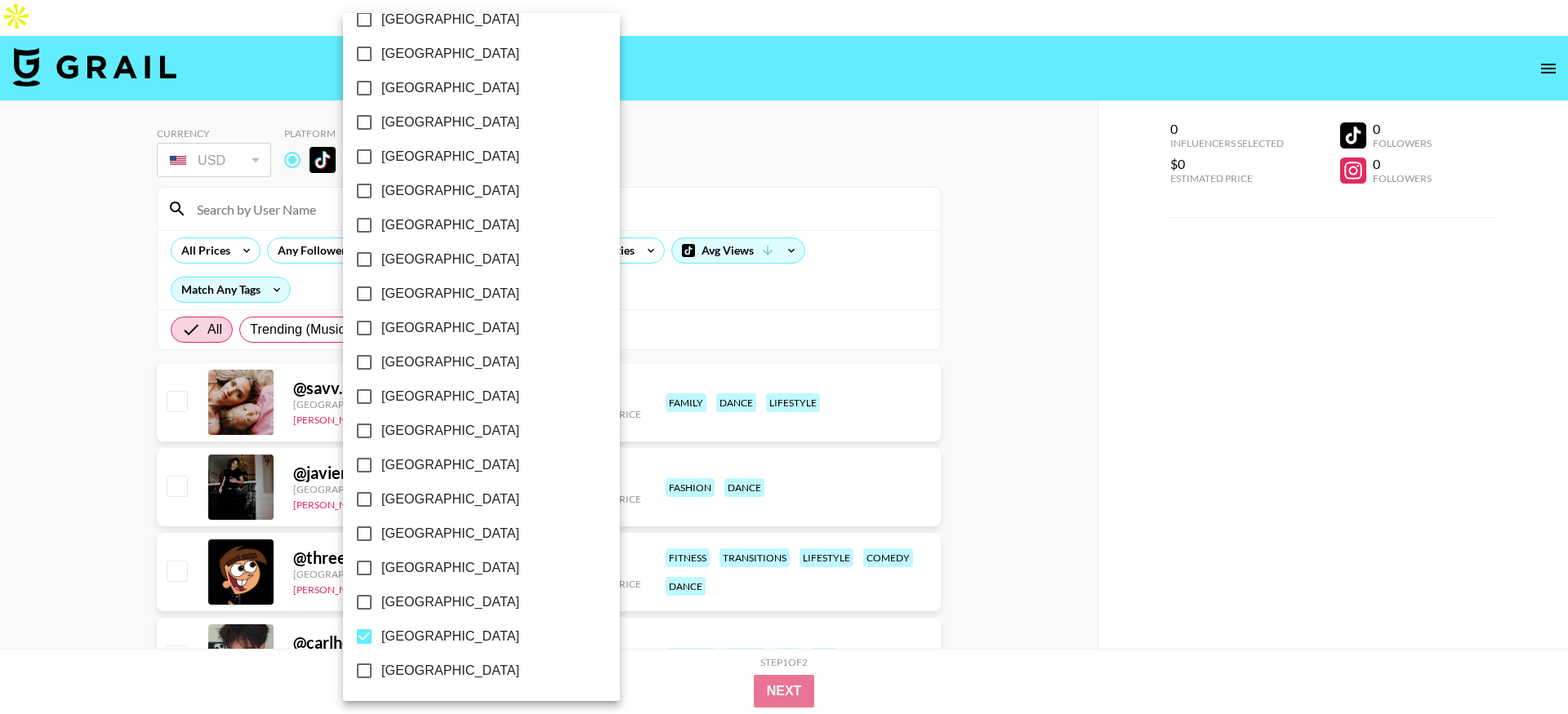
click at [158, 567] on div at bounding box center [784, 357] width 1568 height 714
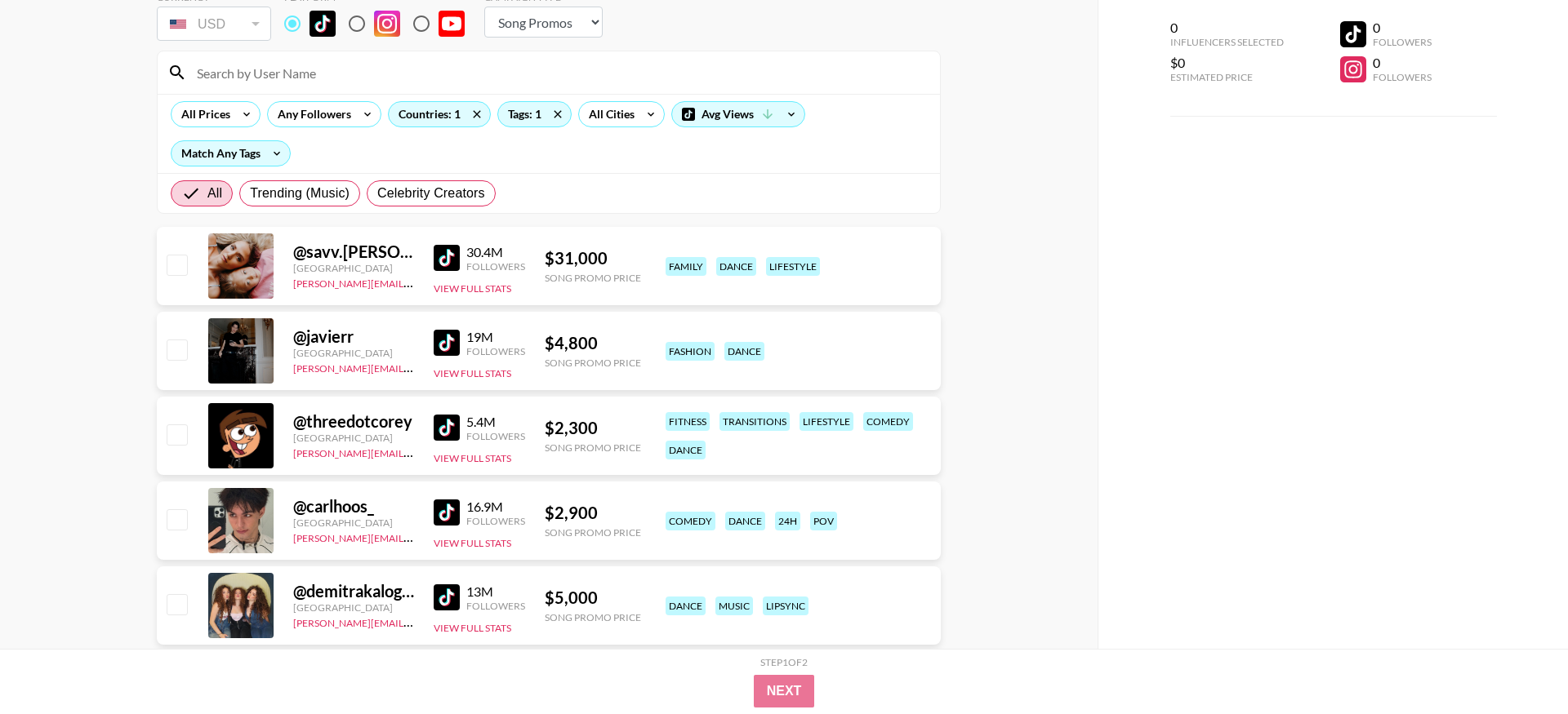
click at [445, 499] on div "16.9M Followers" at bounding box center [479, 513] width 92 height 28
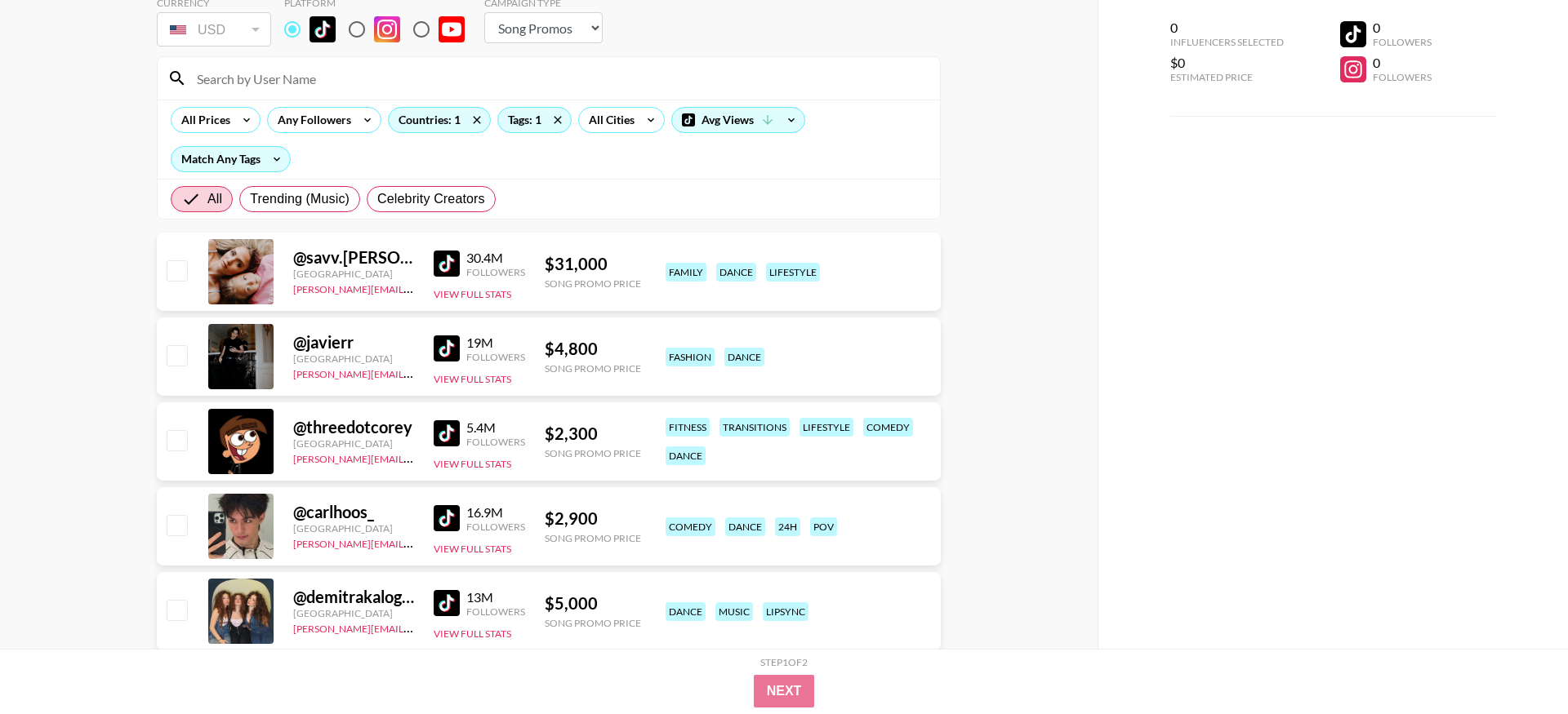
click at [444, 506] on img at bounding box center [447, 519] width 26 height 26
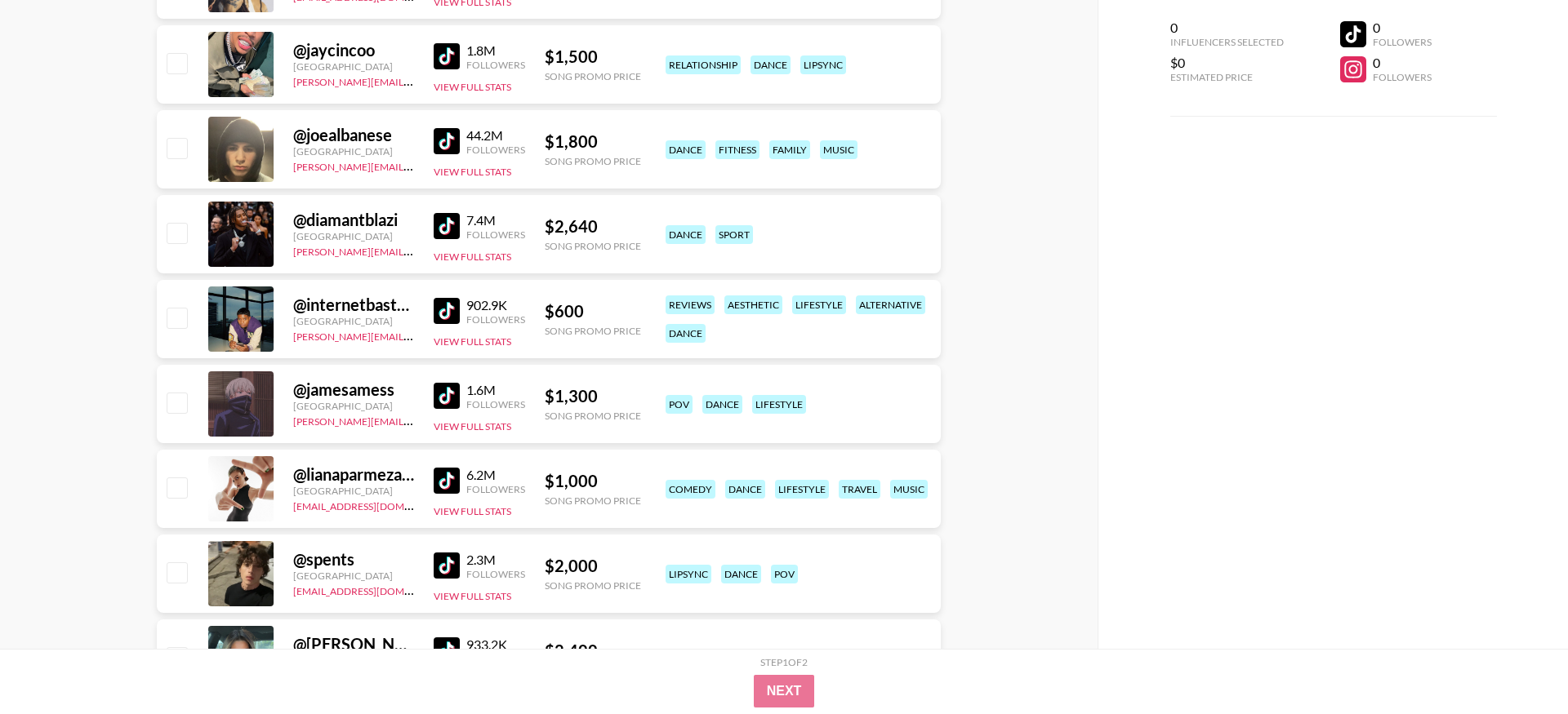
scroll to position [1103, 0]
click at [440, 382] on img at bounding box center [447, 395] width 26 height 26
click at [436, 467] on img at bounding box center [447, 480] width 26 height 26
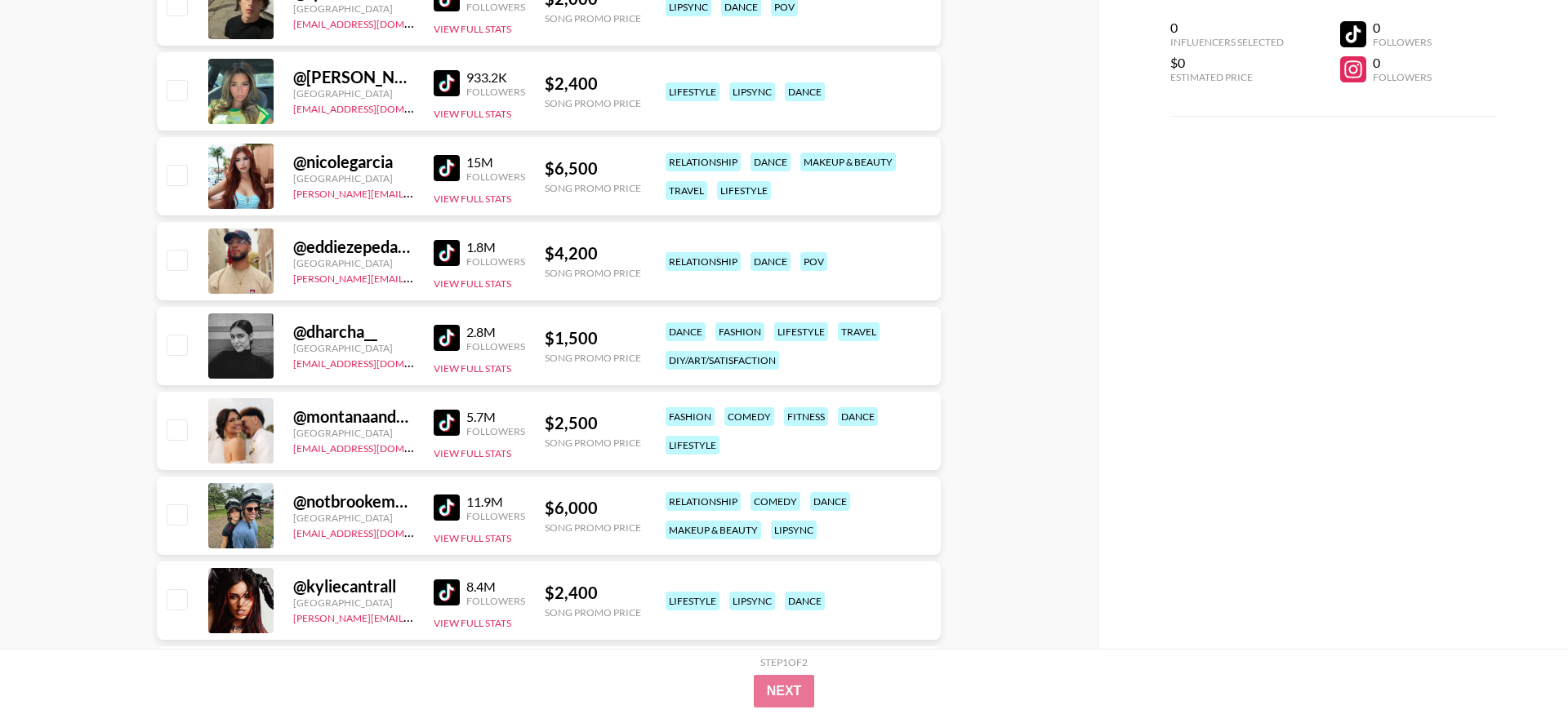
scroll to position [1670, 0]
click at [436, 240] on img at bounding box center [447, 253] width 26 height 26
click at [470, 531] on button "View Full Stats" at bounding box center [473, 537] width 77 height 12
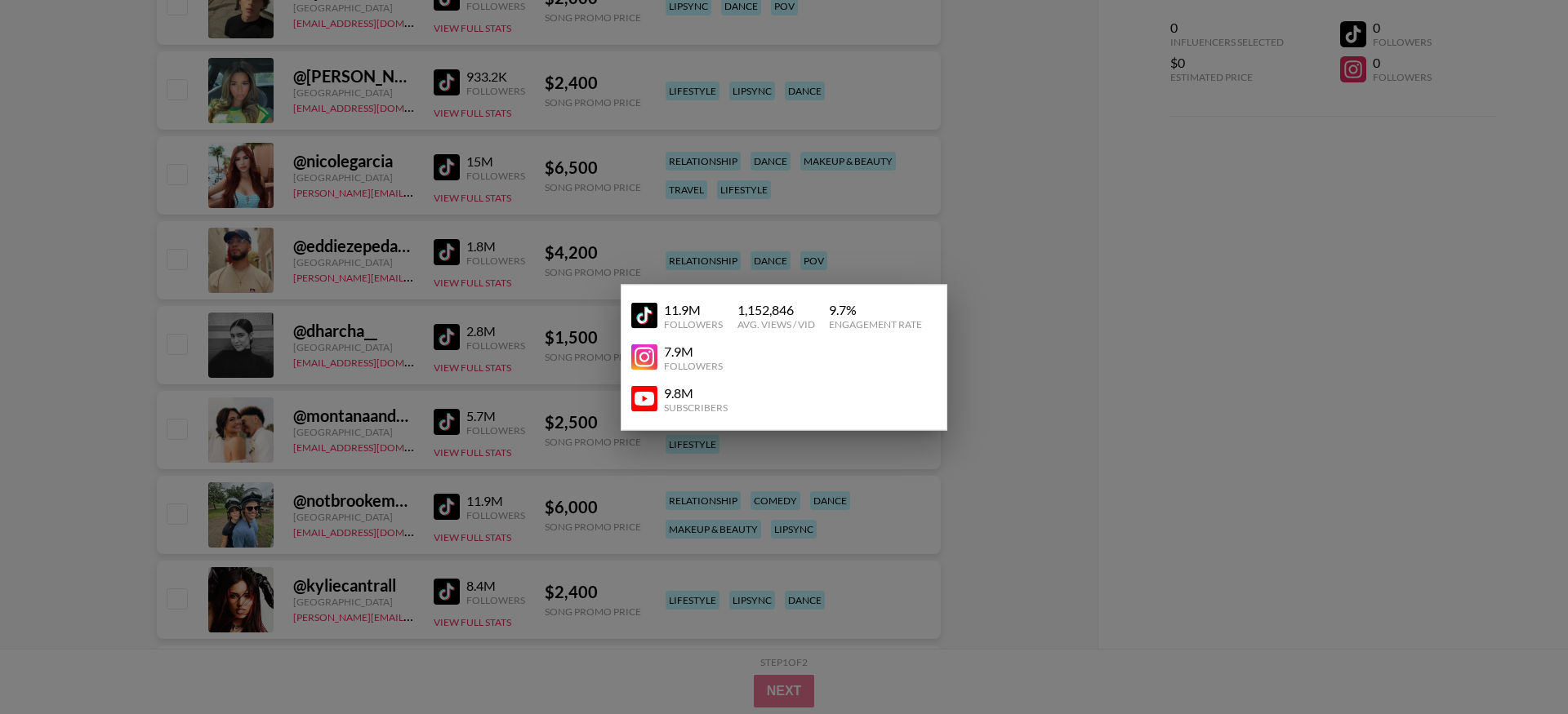
click at [462, 500] on div at bounding box center [784, 357] width 1568 height 714
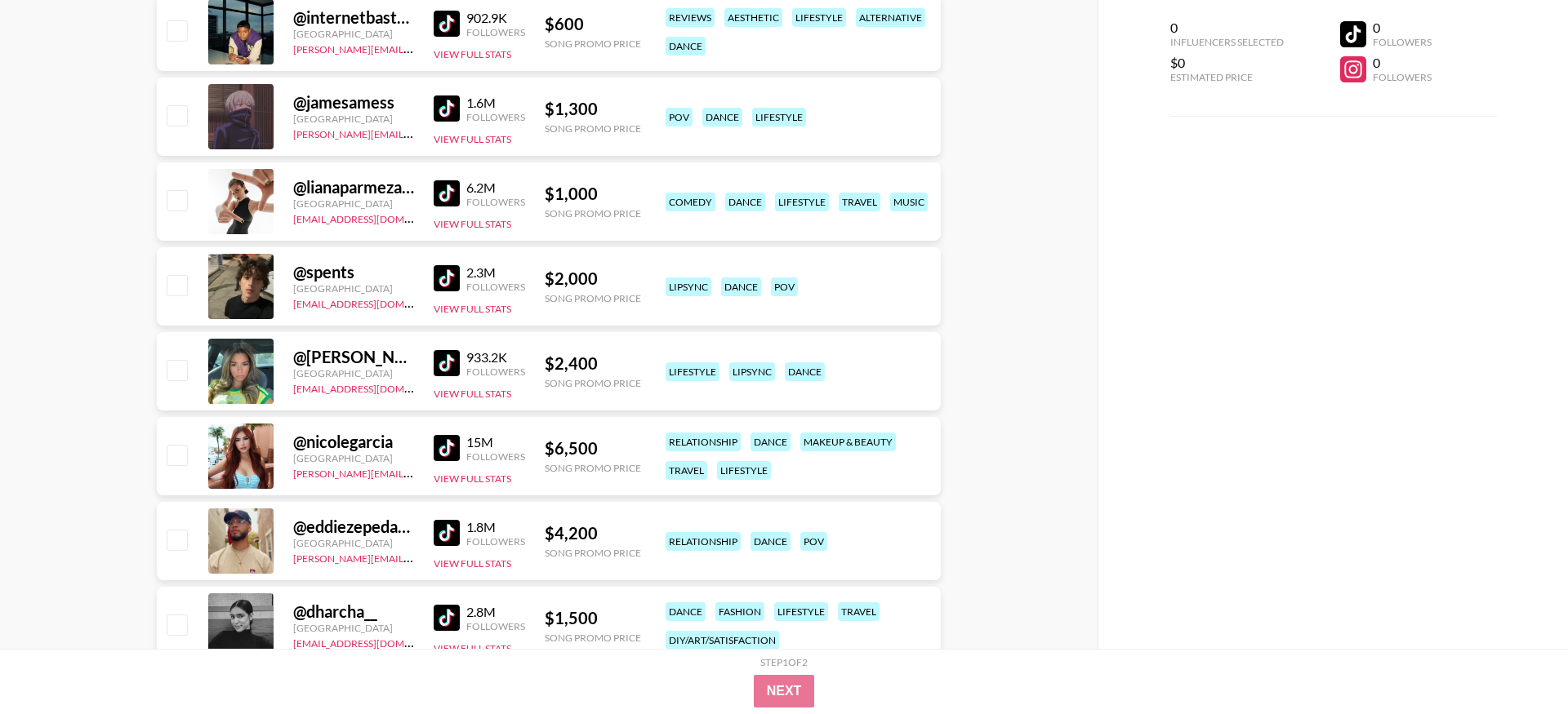
scroll to position [1387, 0]
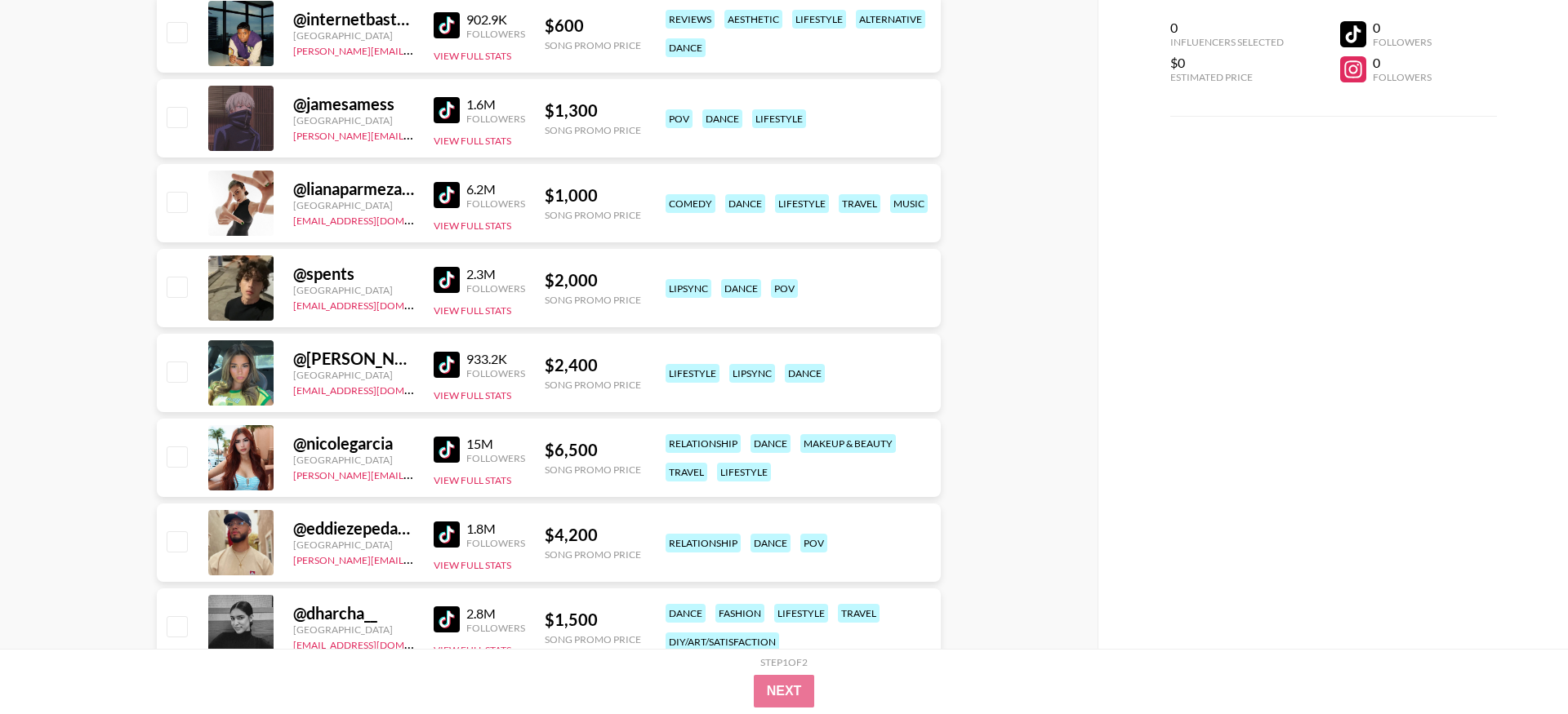
click at [450, 267] on img at bounding box center [447, 280] width 26 height 26
click at [452, 437] on img at bounding box center [447, 450] width 26 height 26
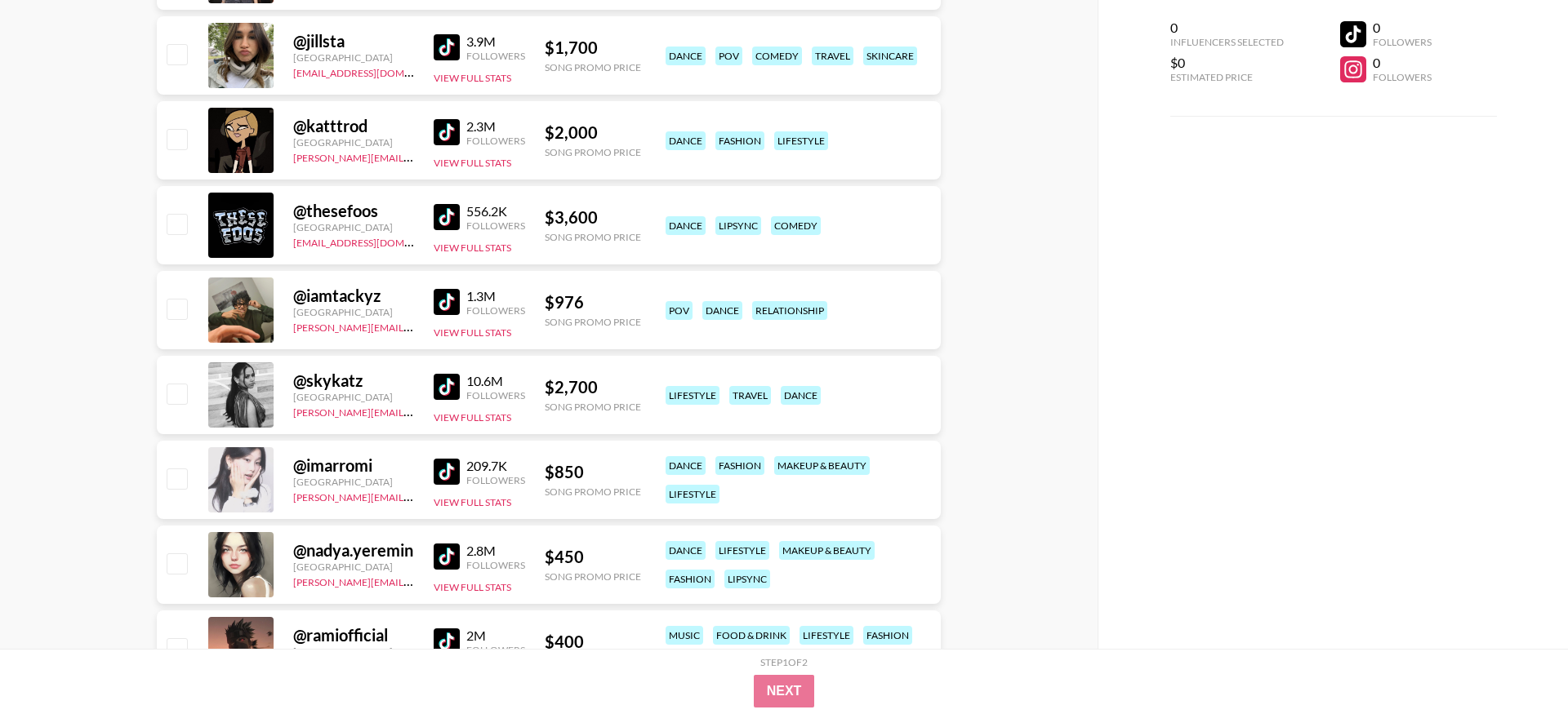
scroll to position [2881, 0]
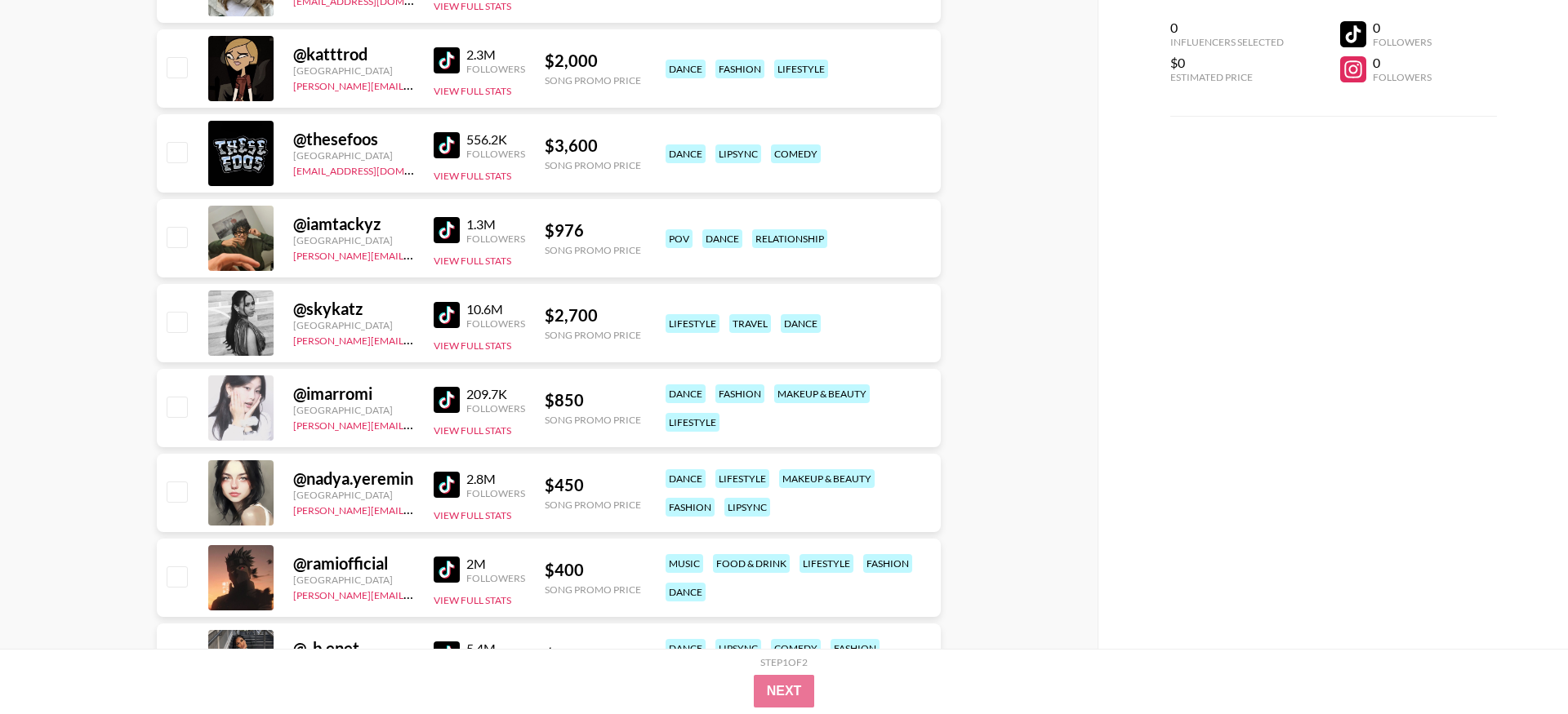
click at [448, 217] on img at bounding box center [447, 230] width 26 height 26
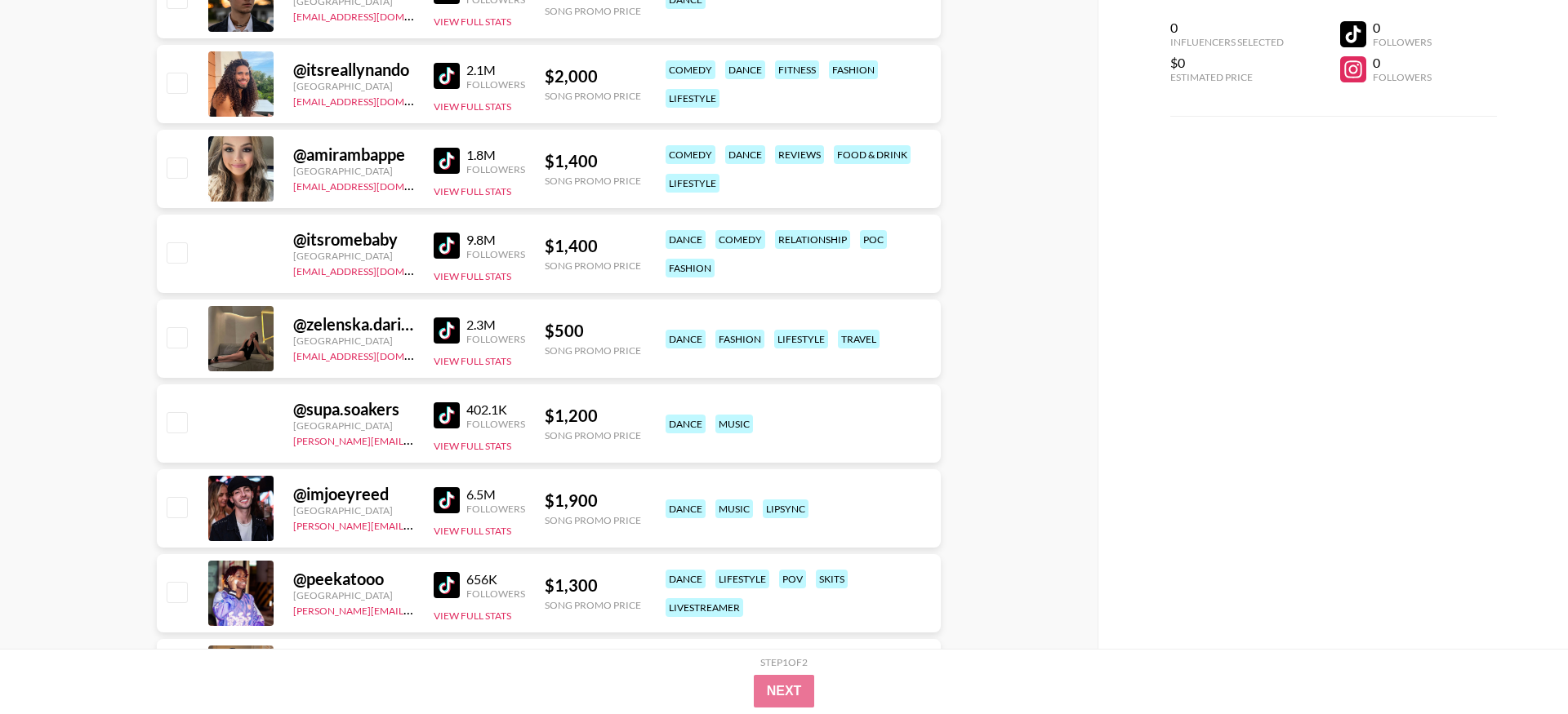
scroll to position [4817, 0]
click at [454, 319] on img at bounding box center [447, 332] width 26 height 26
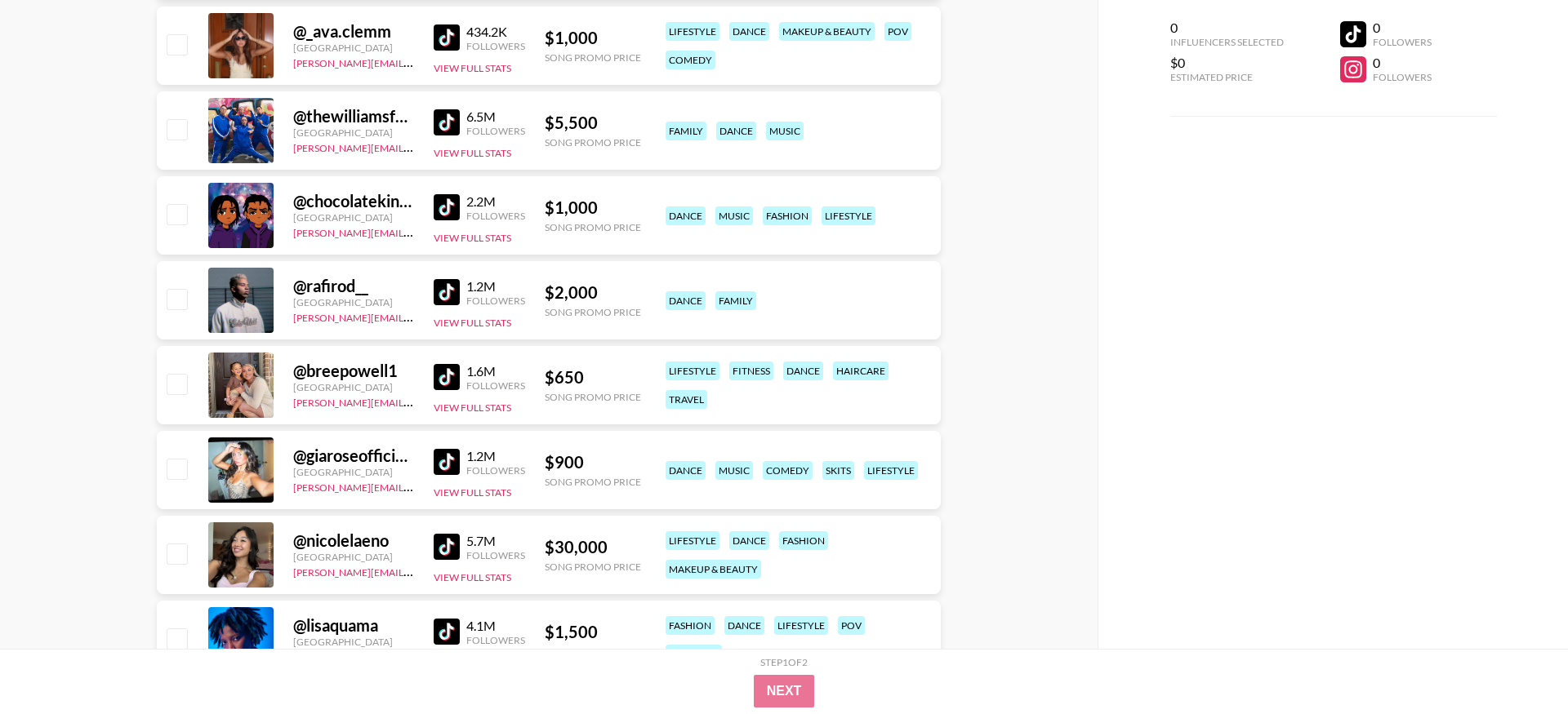
scroll to position [5623, 0]
